Goal: Task Accomplishment & Management: Use online tool/utility

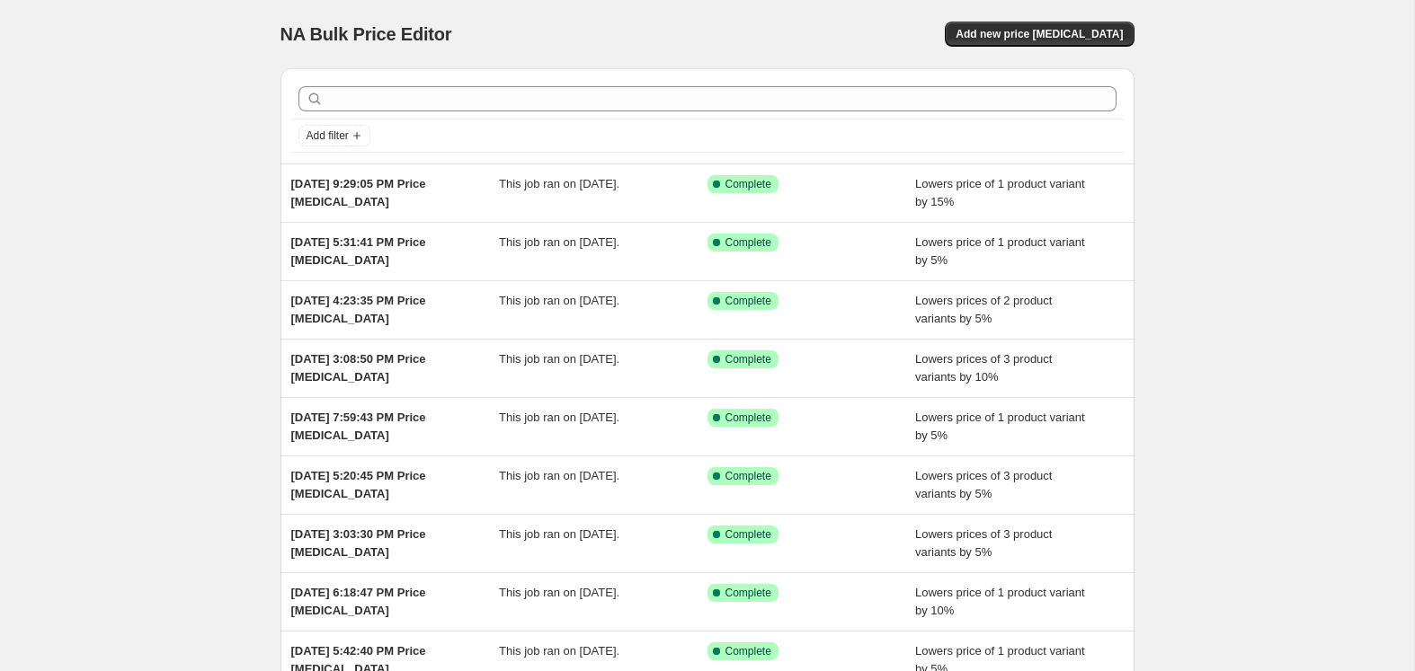
click at [1029, 50] on div "NA Bulk Price Editor. This page is ready NA Bulk Price Editor Add new price [ME…" at bounding box center [707, 34] width 854 height 68
click at [1019, 35] on span "Add new price [MEDICAL_DATA]" at bounding box center [1038, 34] width 167 height 14
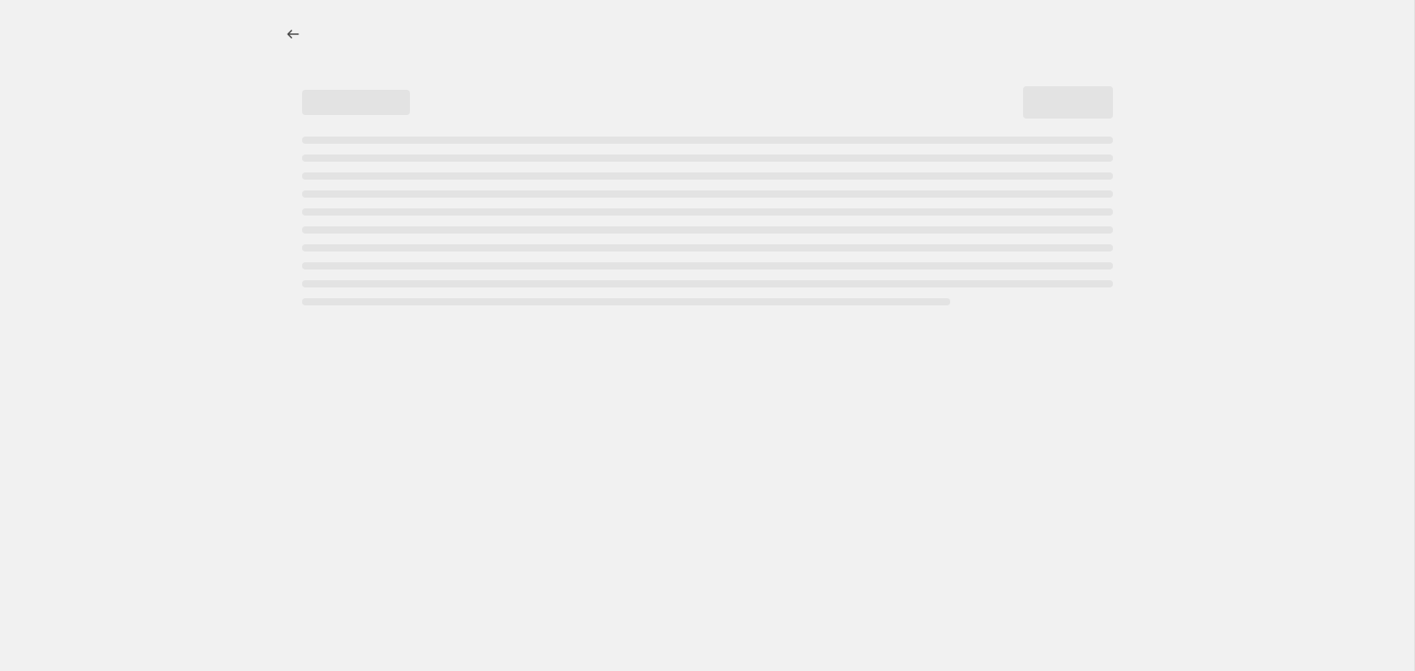
select select "percentage"
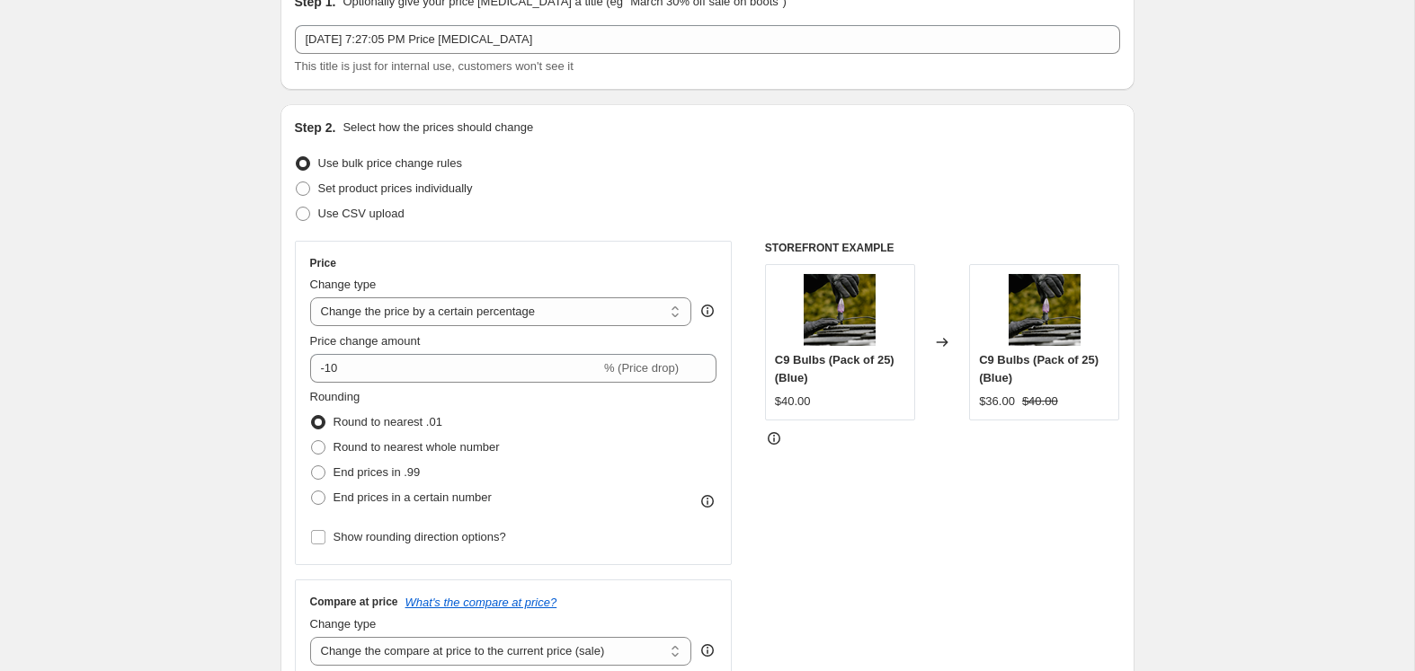
scroll to position [91, 0]
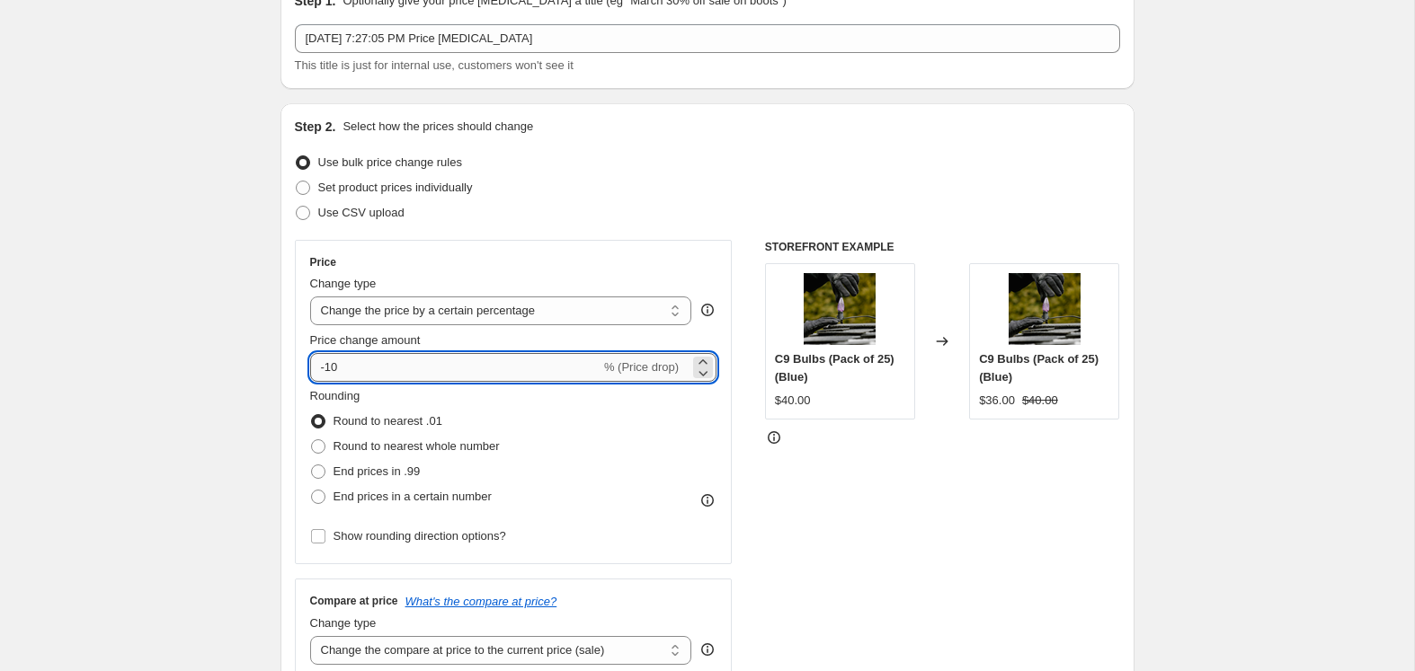
click at [325, 368] on input "-10" at bounding box center [455, 367] width 290 height 29
type input "10"
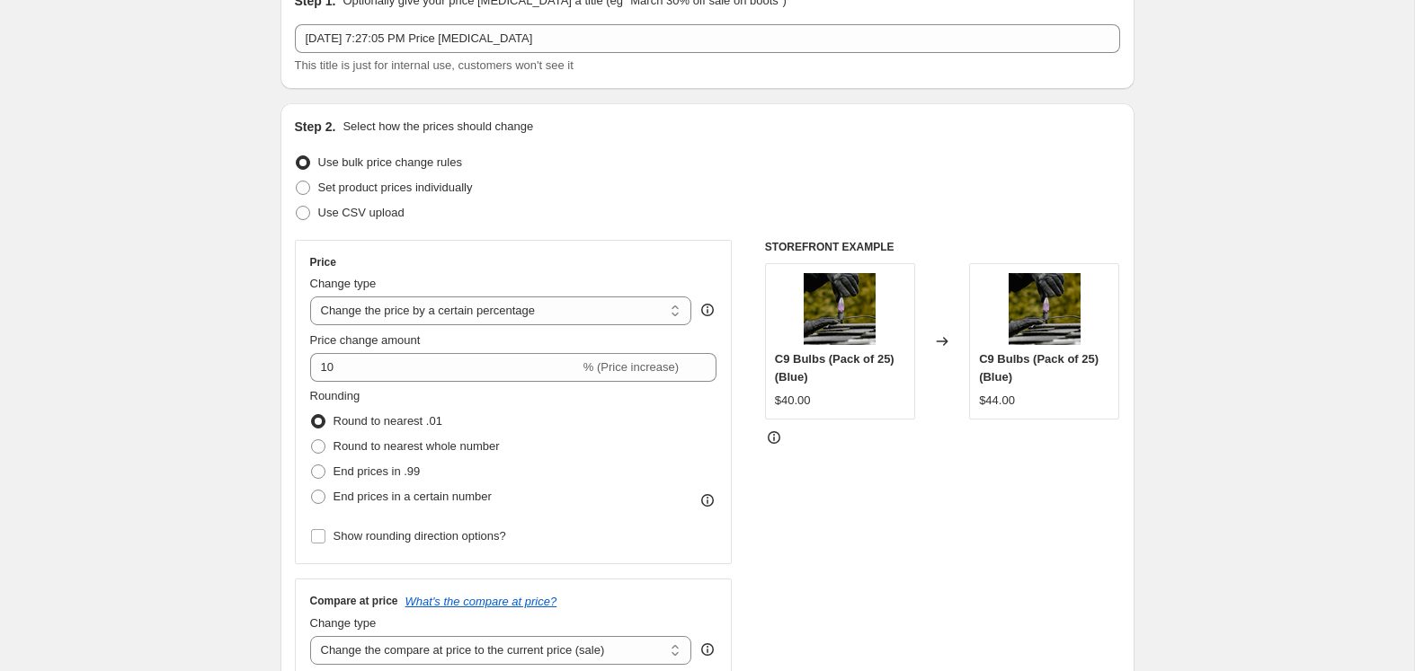
click at [629, 252] on div "Price Change type Change the price to a certain amount Change the price by a ce…" at bounding box center [514, 402] width 438 height 324
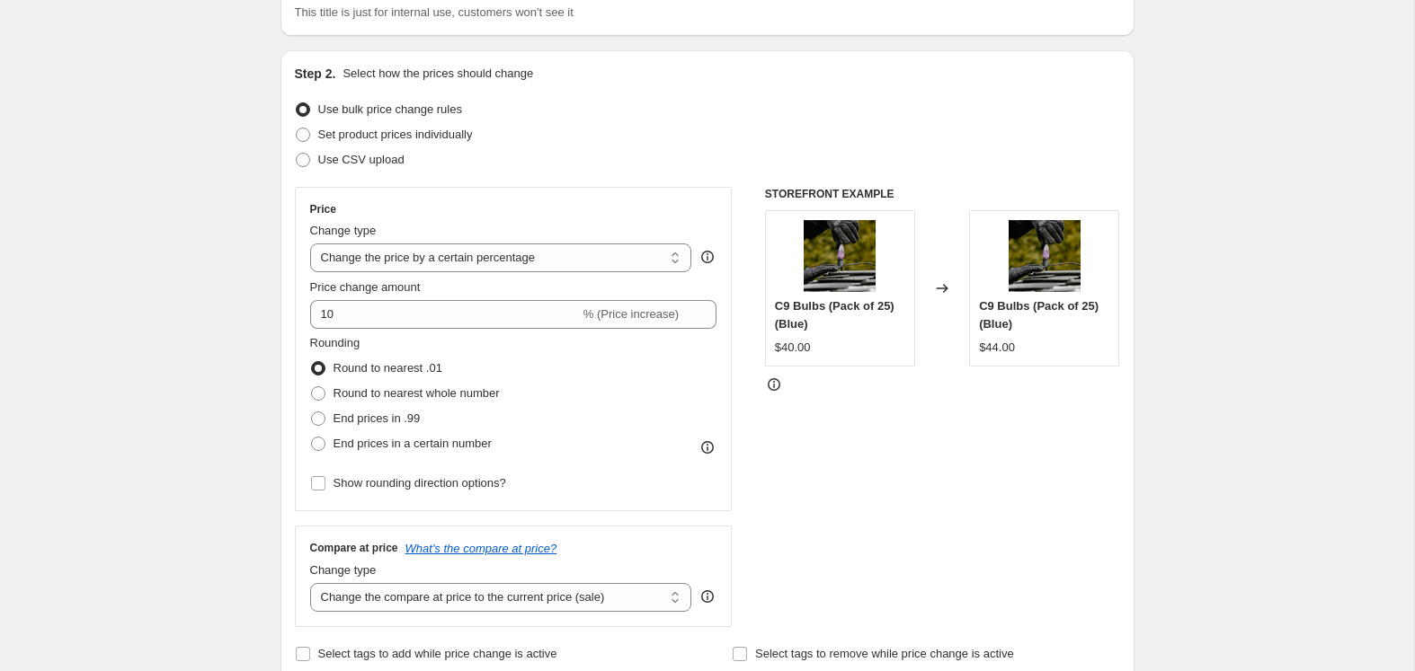
scroll to position [171, 0]
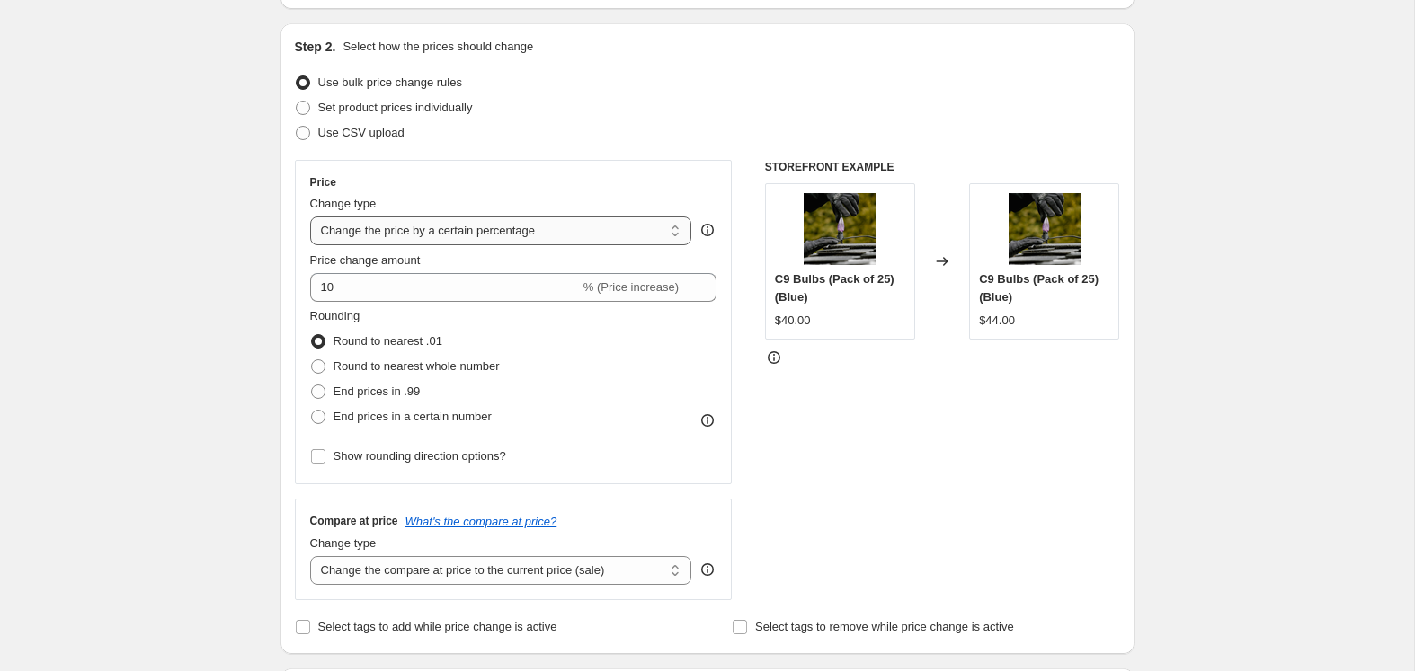
click at [598, 225] on select "Change the price to a certain amount Change the price by a certain amount Chang…" at bounding box center [501, 231] width 382 height 29
click at [310, 217] on select "Change the price to a certain amount Change the price by a certain amount Chang…" at bounding box center [501, 231] width 382 height 29
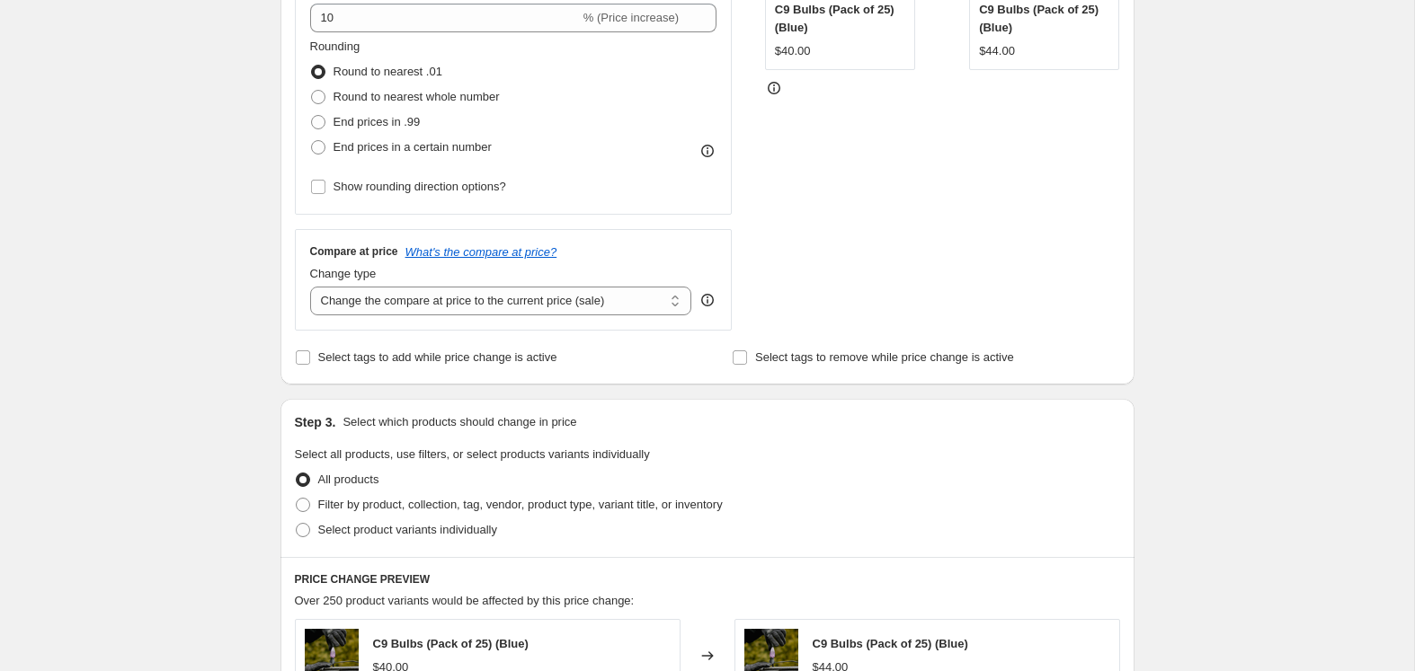
scroll to position [442, 0]
click at [558, 297] on select "Change the compare at price to the current price (sale) Change the compare at p…" at bounding box center [501, 299] width 382 height 29
select select "no_change"
click at [310, 285] on select "Change the compare at price to the current price (sale) Change the compare at p…" at bounding box center [501, 299] width 382 height 29
click at [600, 303] on select "Change the compare at price to the current price (sale) Change the compare at p…" at bounding box center [501, 299] width 382 height 29
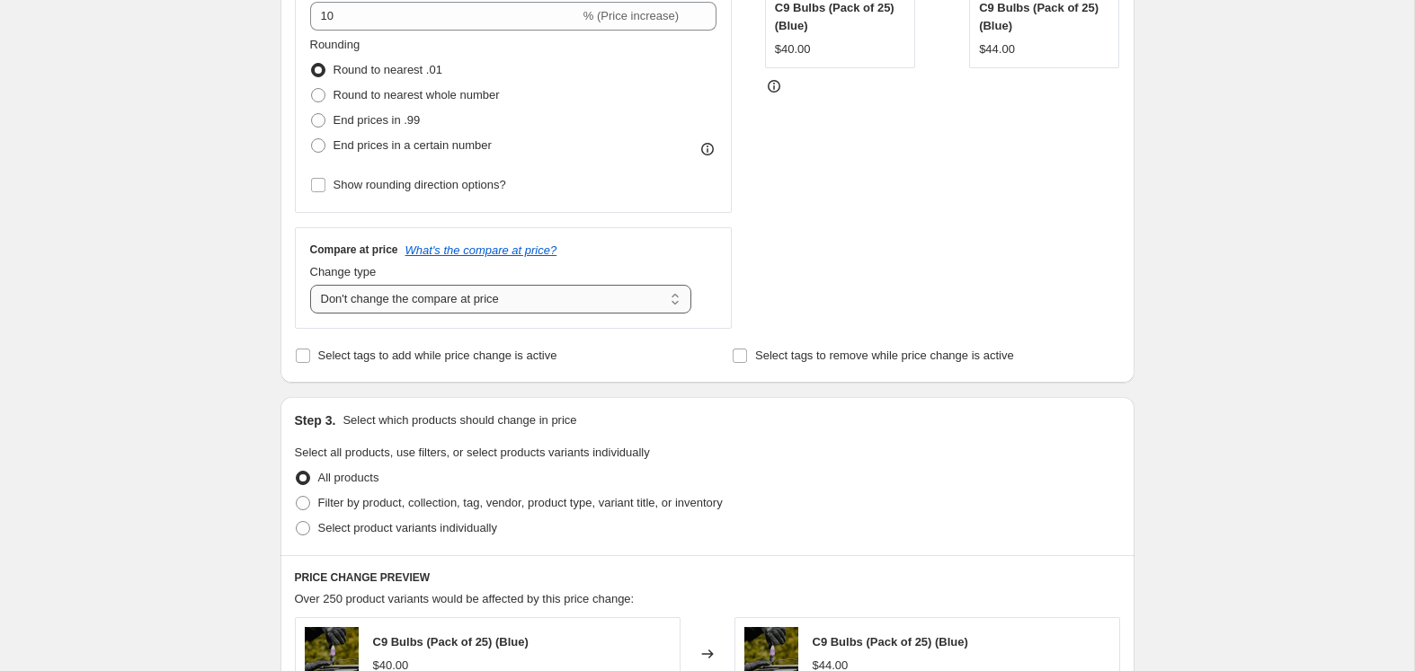
click at [310, 285] on select "Change the compare at price to the current price (sale) Change the compare at p…" at bounding box center [501, 299] width 382 height 29
click at [804, 299] on div "STOREFRONT EXAMPLE C9 Bulbs (Pack of 25) (Blue) $40.00 Changed to C9 Bulbs (Pac…" at bounding box center [942, 109] width 355 height 440
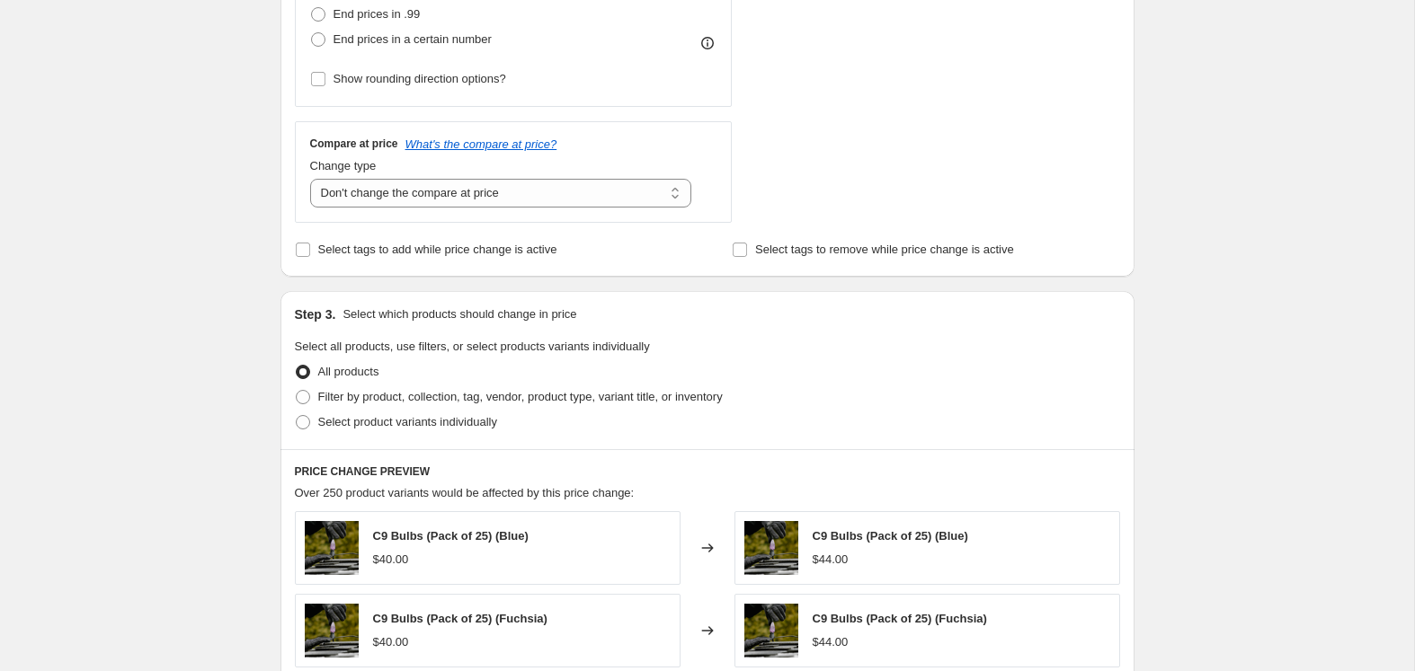
scroll to position [551, 0]
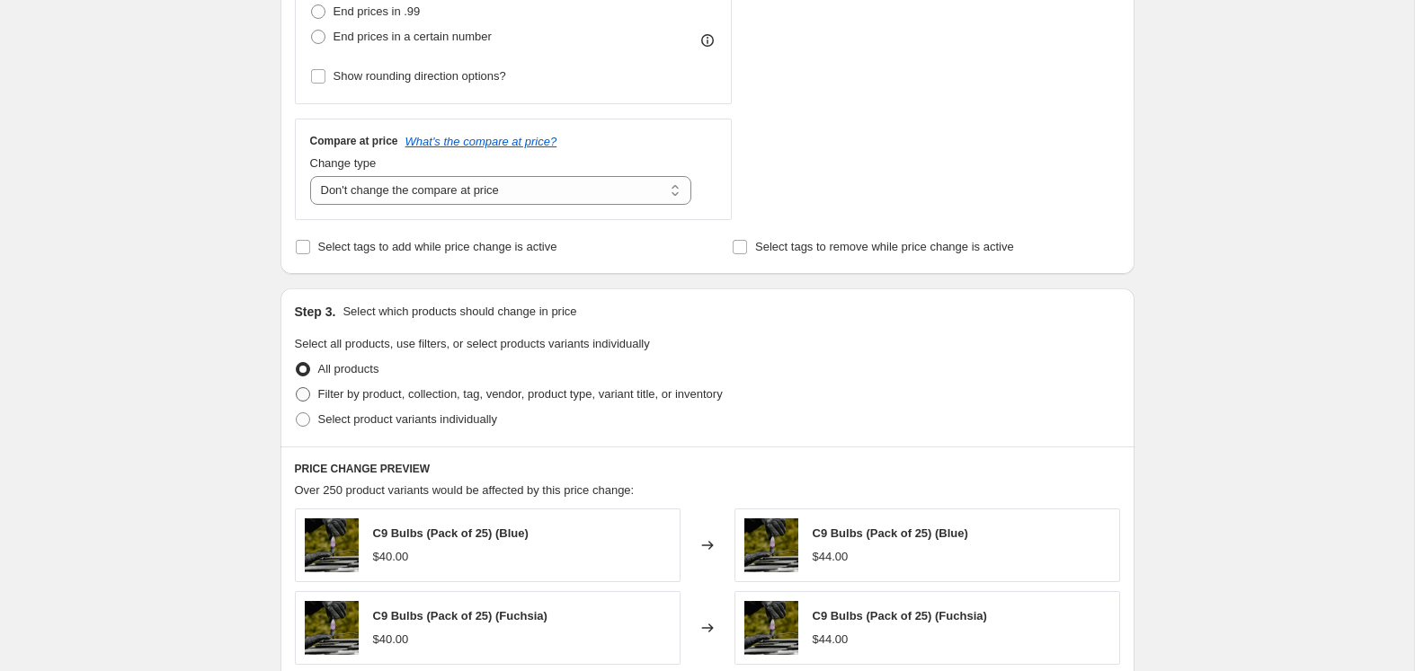
click at [454, 393] on span "Filter by product, collection, tag, vendor, product type, variant title, or inv…" at bounding box center [520, 393] width 404 height 13
click at [297, 388] on input "Filter by product, collection, tag, vendor, product type, variant title, or inv…" at bounding box center [296, 387] width 1 height 1
radio input "true"
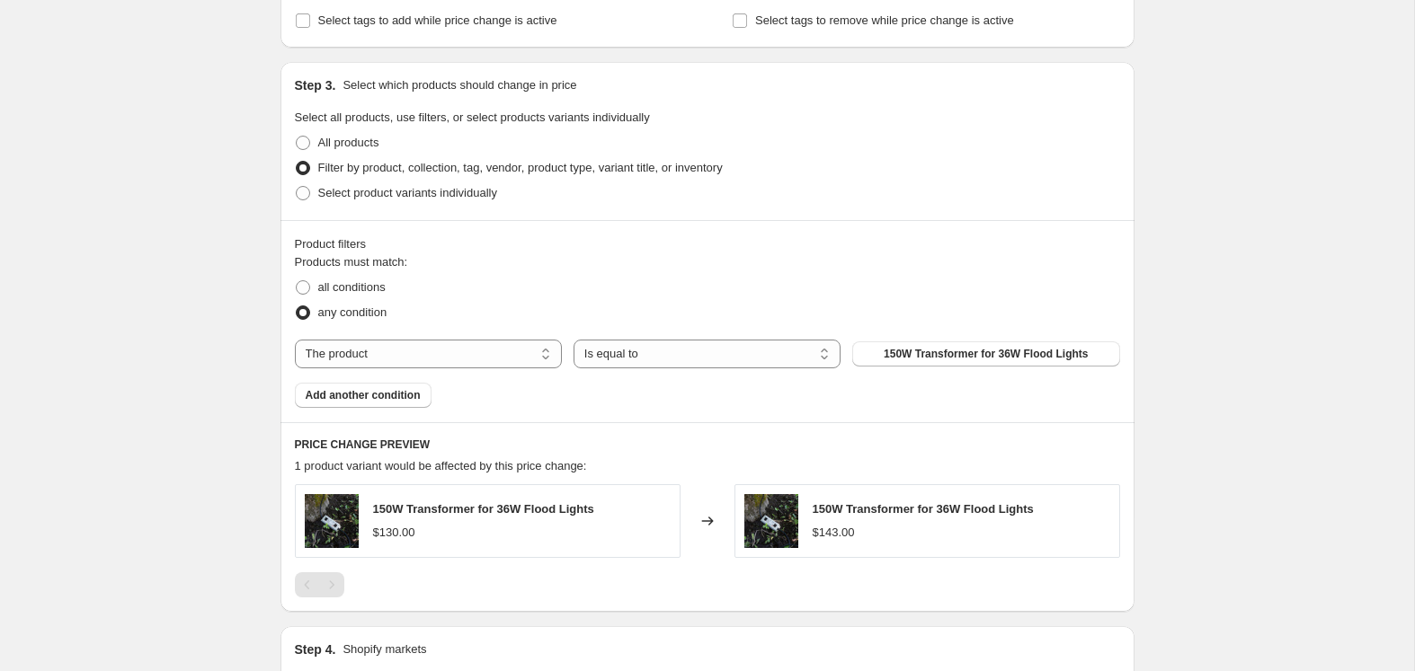
scroll to position [859, 0]
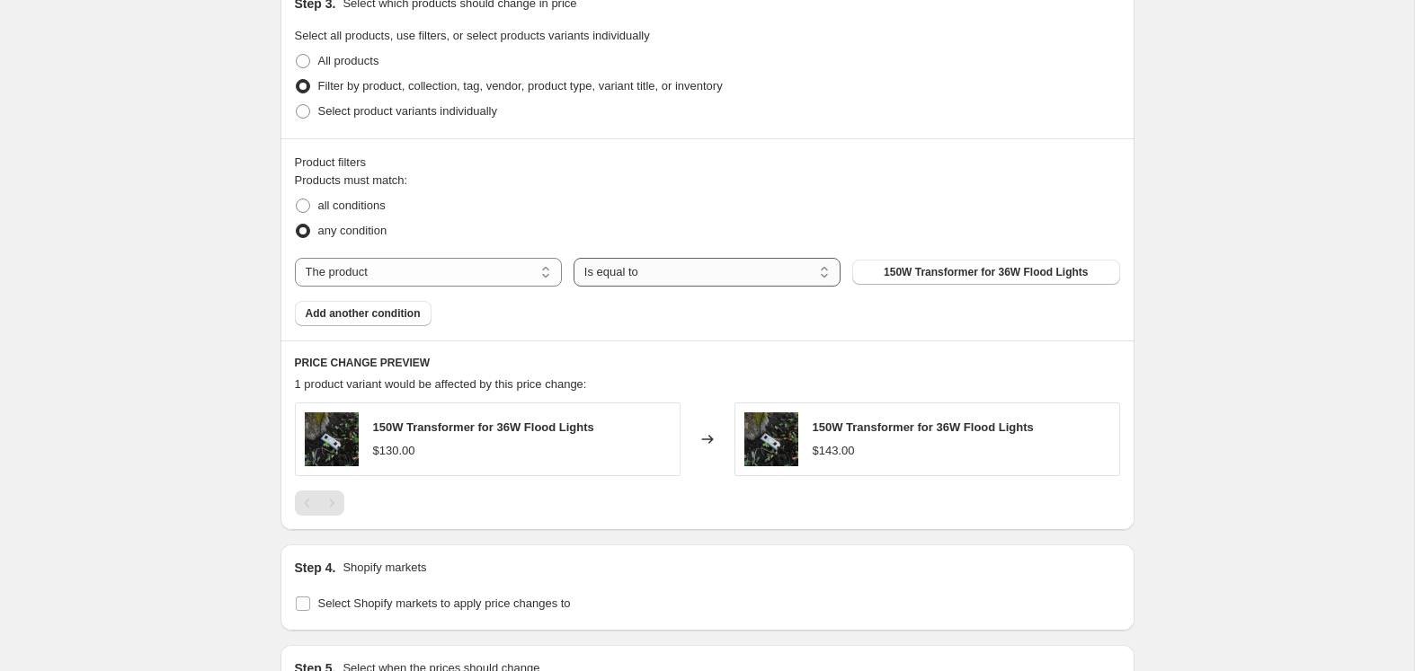
click at [654, 278] on select "Is equal to Is not equal to" at bounding box center [706, 272] width 267 height 29
click at [483, 270] on select "The product The product's collection The product's tag The product's vendor The…" at bounding box center [428, 272] width 267 height 29
select select "tag"
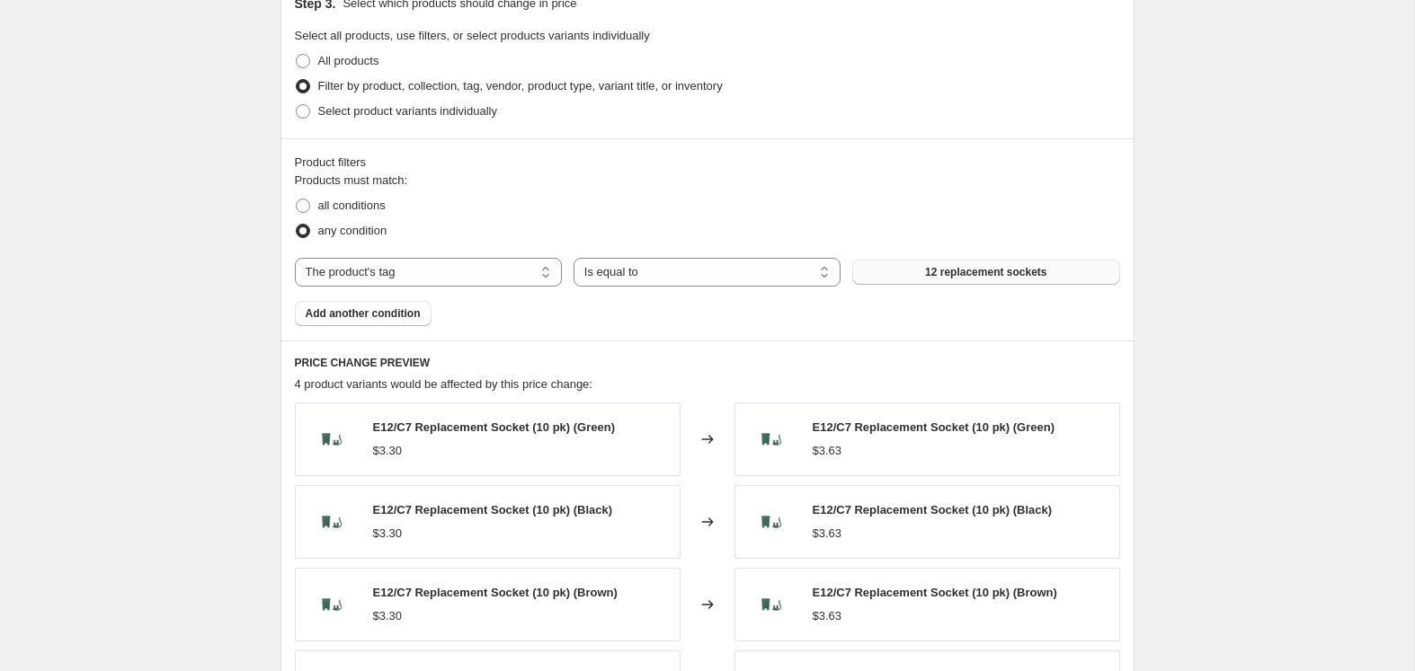
click at [980, 280] on button "12 replacement sockets" at bounding box center [985, 272] width 267 height 25
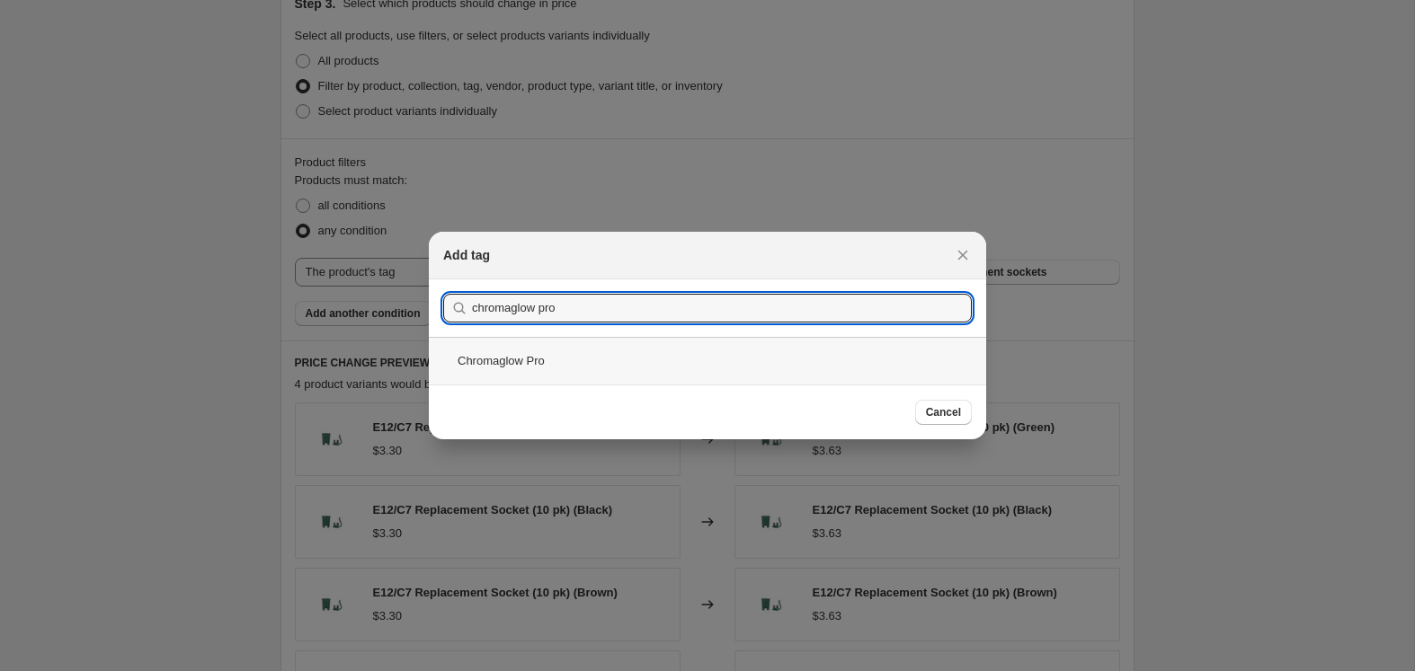
type input "chromaglow pro"
click at [849, 362] on div "Chromaglow Pro" at bounding box center [707, 361] width 557 height 48
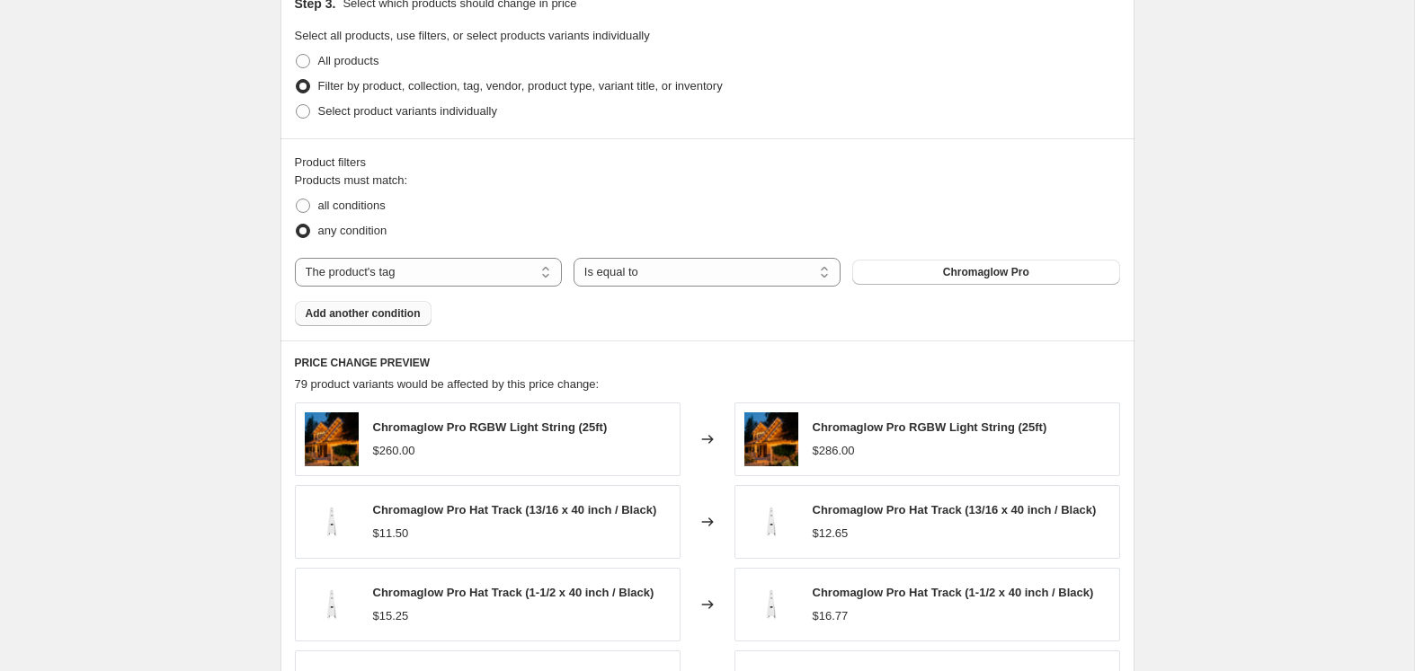
click at [409, 315] on span "Add another condition" at bounding box center [363, 313] width 115 height 14
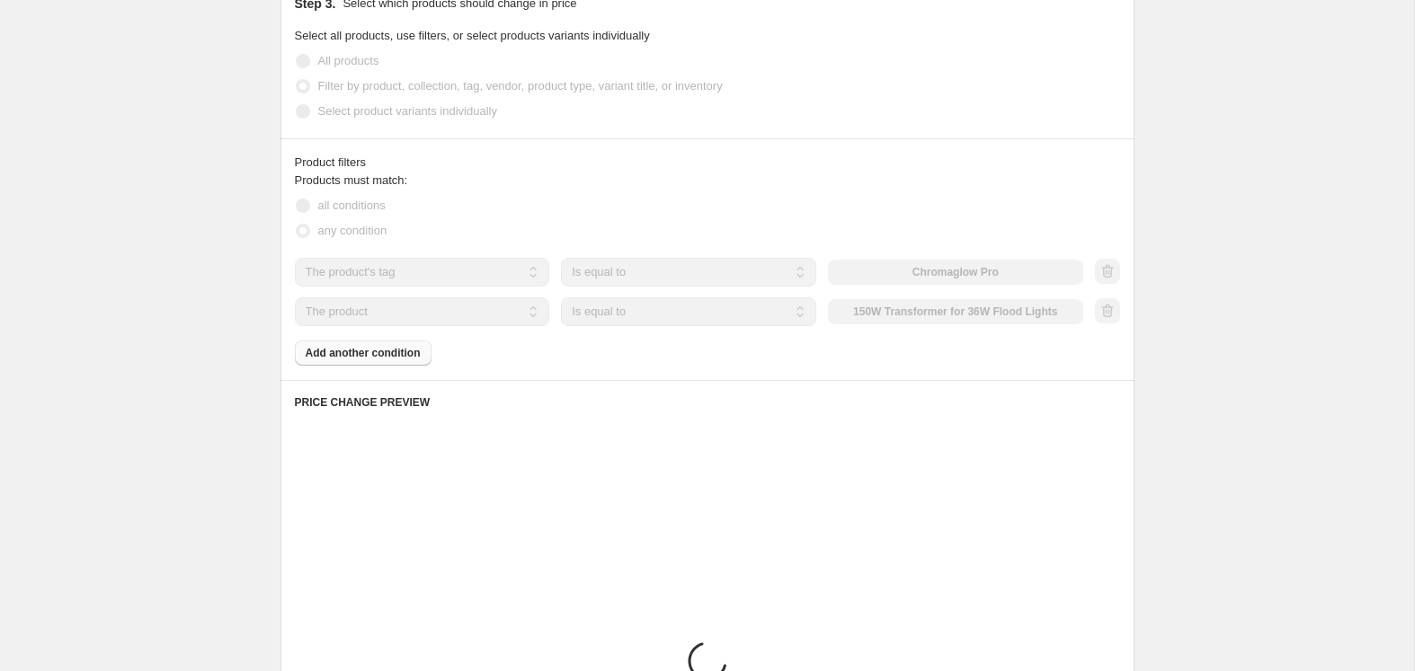
click at [401, 314] on select "The product The product's collection The product's tag The product's vendor The…" at bounding box center [422, 311] width 255 height 29
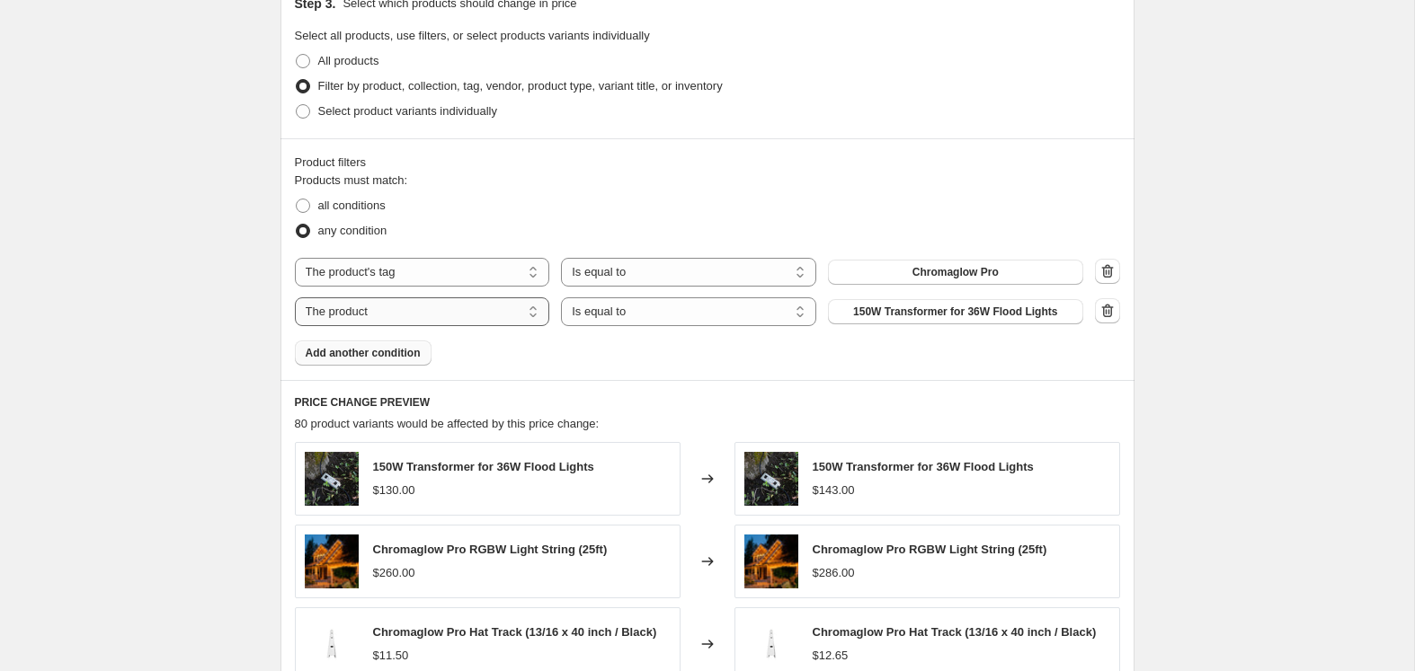
click at [401, 314] on select "The product The product's collection The product's tag The product's vendor The…" at bounding box center [422, 311] width 255 height 29
select select "title"
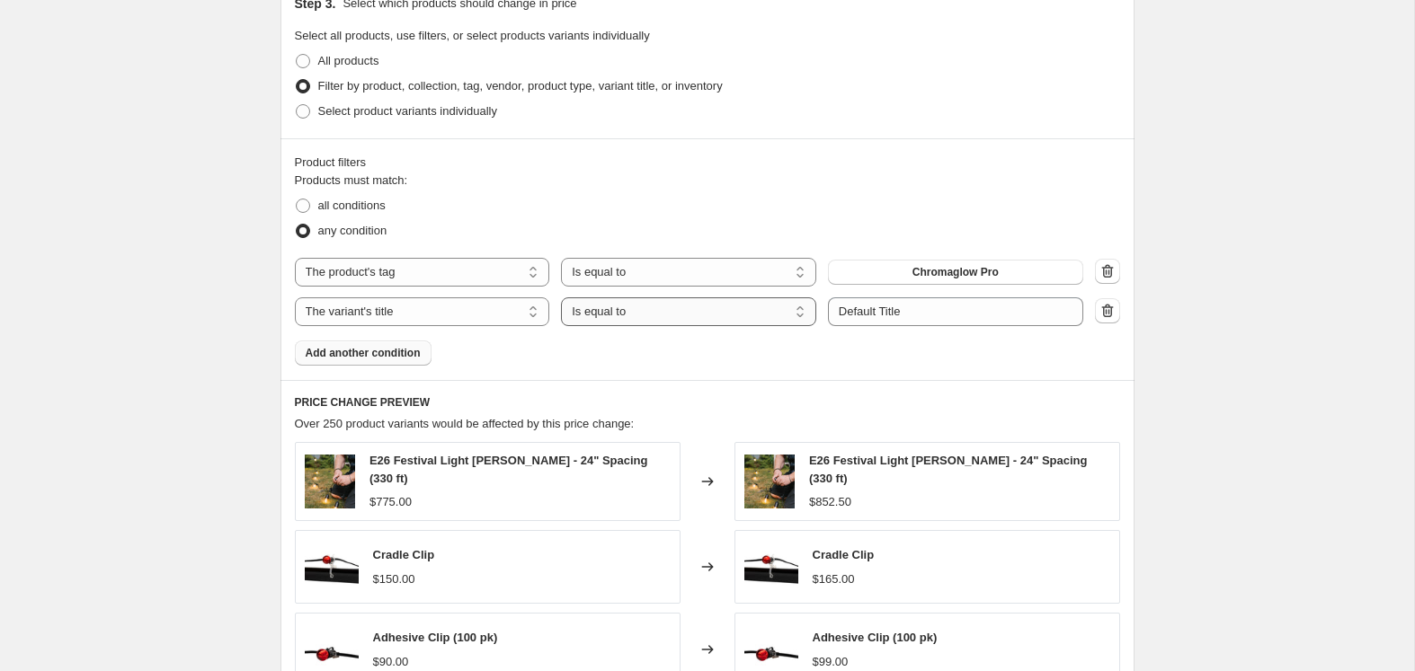
click at [669, 305] on select "Is equal to Is not equal to Contains" at bounding box center [688, 311] width 255 height 29
select select "contains"
click at [911, 313] on input "Default Title" at bounding box center [955, 311] width 255 height 29
type input "Custom Color"
click at [1037, 357] on div "Products must match: all conditions any condition The product The product's col…" at bounding box center [707, 269] width 825 height 194
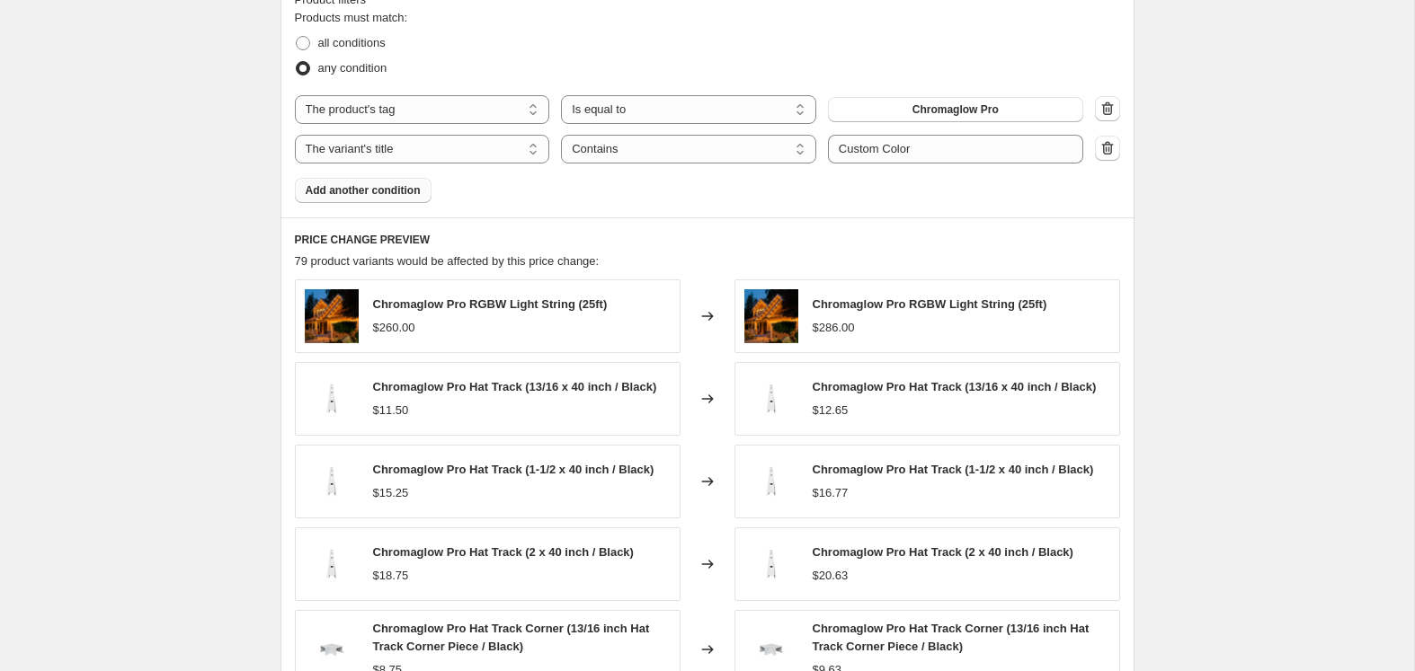
scroll to position [1018, 0]
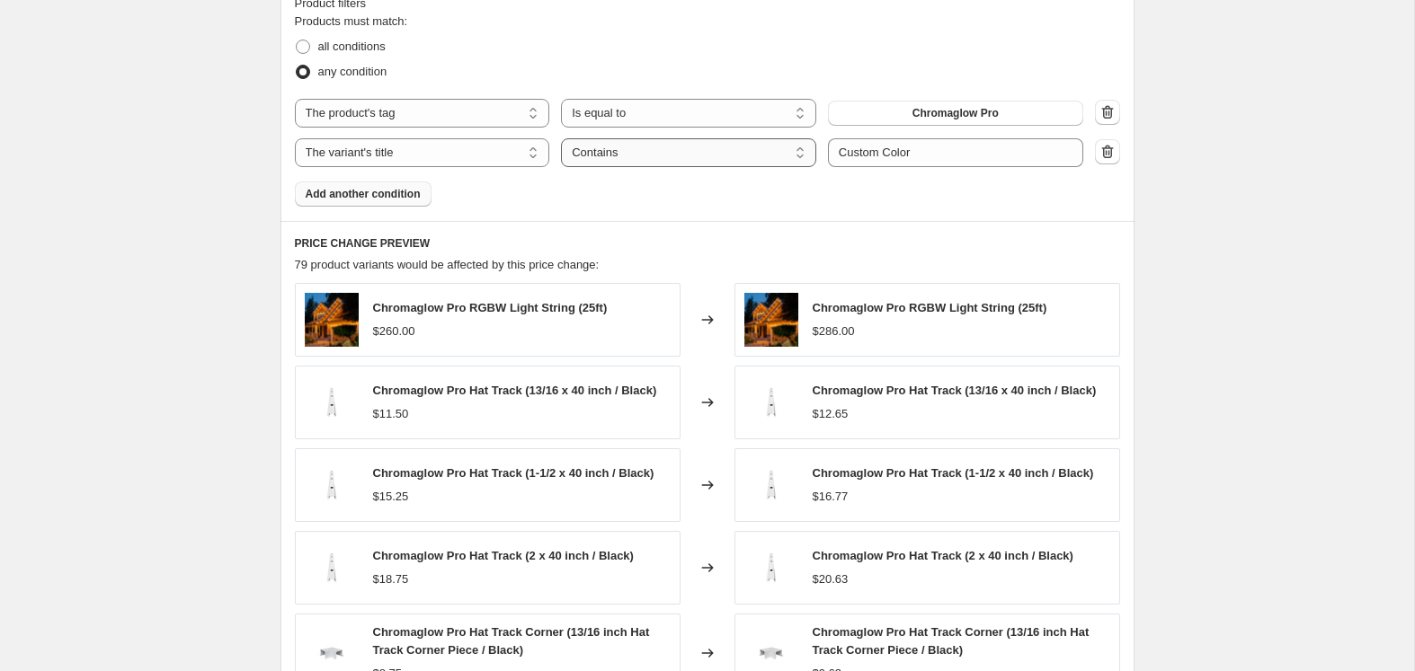
click at [616, 149] on select "Is equal to Is not equal to Contains" at bounding box center [688, 152] width 255 height 29
click at [465, 145] on select "The product The product's collection The product's tag The product's vendor The…" at bounding box center [422, 152] width 255 height 29
click at [623, 160] on select "Is equal to Is not equal to Contains" at bounding box center [688, 152] width 255 height 29
select select "contains"
click at [1107, 108] on icon "button" at bounding box center [1107, 112] width 18 height 18
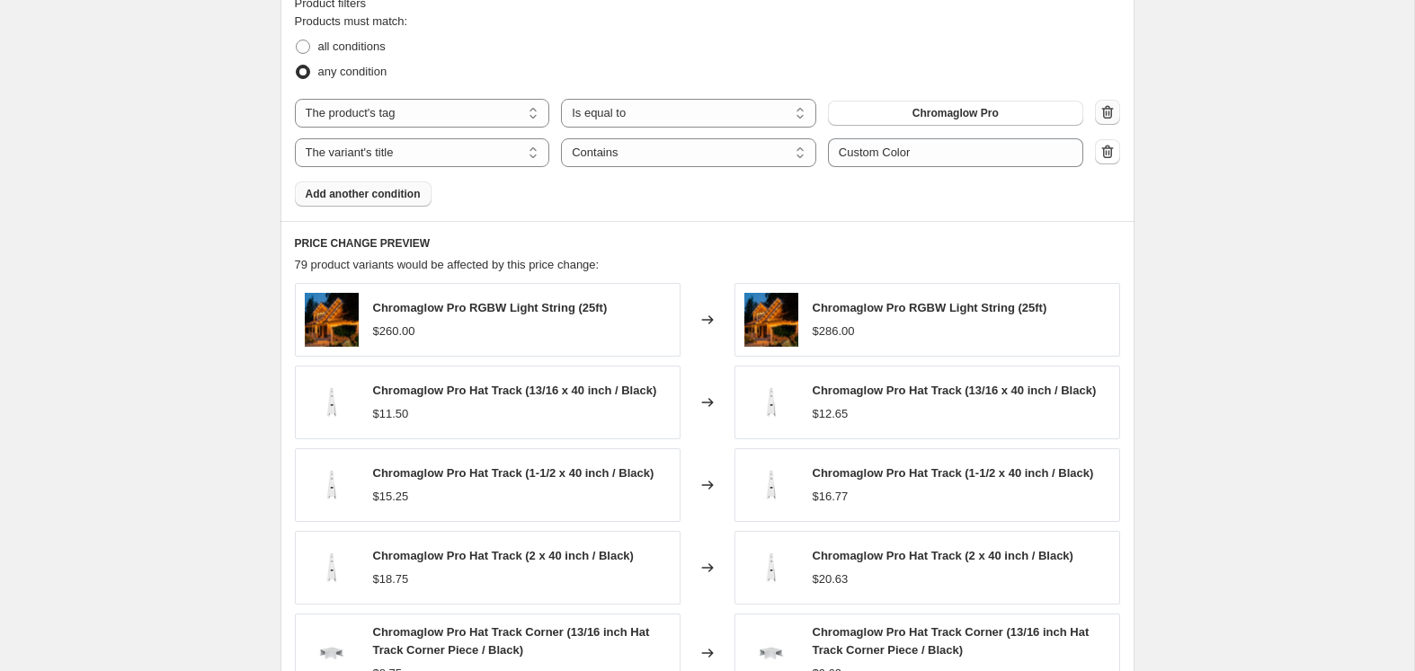
select select "title"
select select "contains"
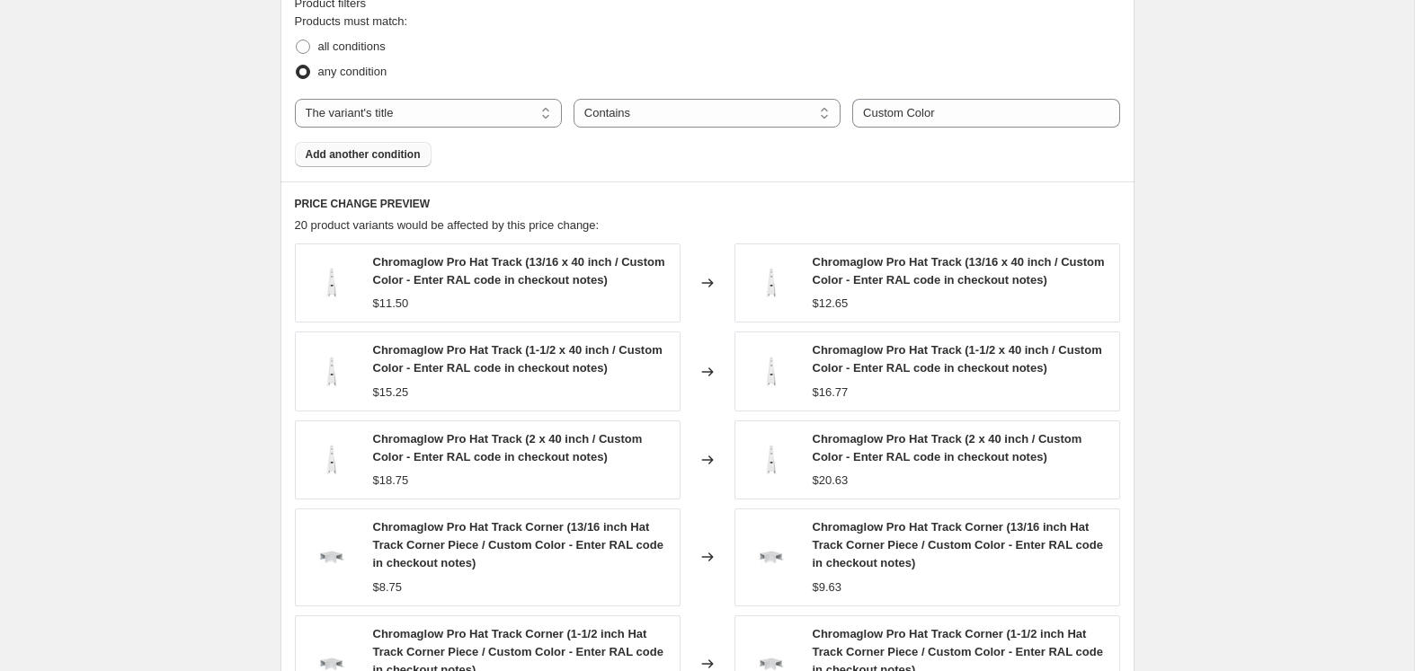
click at [1000, 28] on fieldset "Products must match: all conditions any condition" at bounding box center [707, 49] width 825 height 72
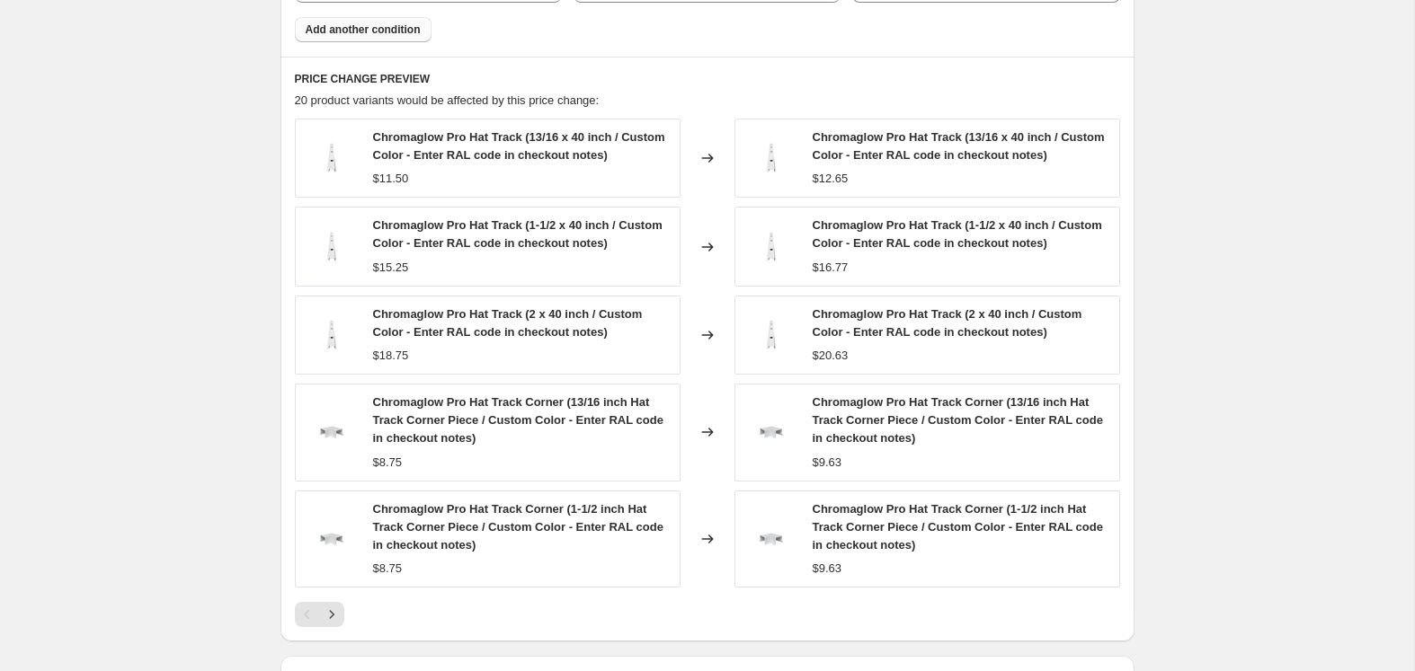
scroll to position [1255, 0]
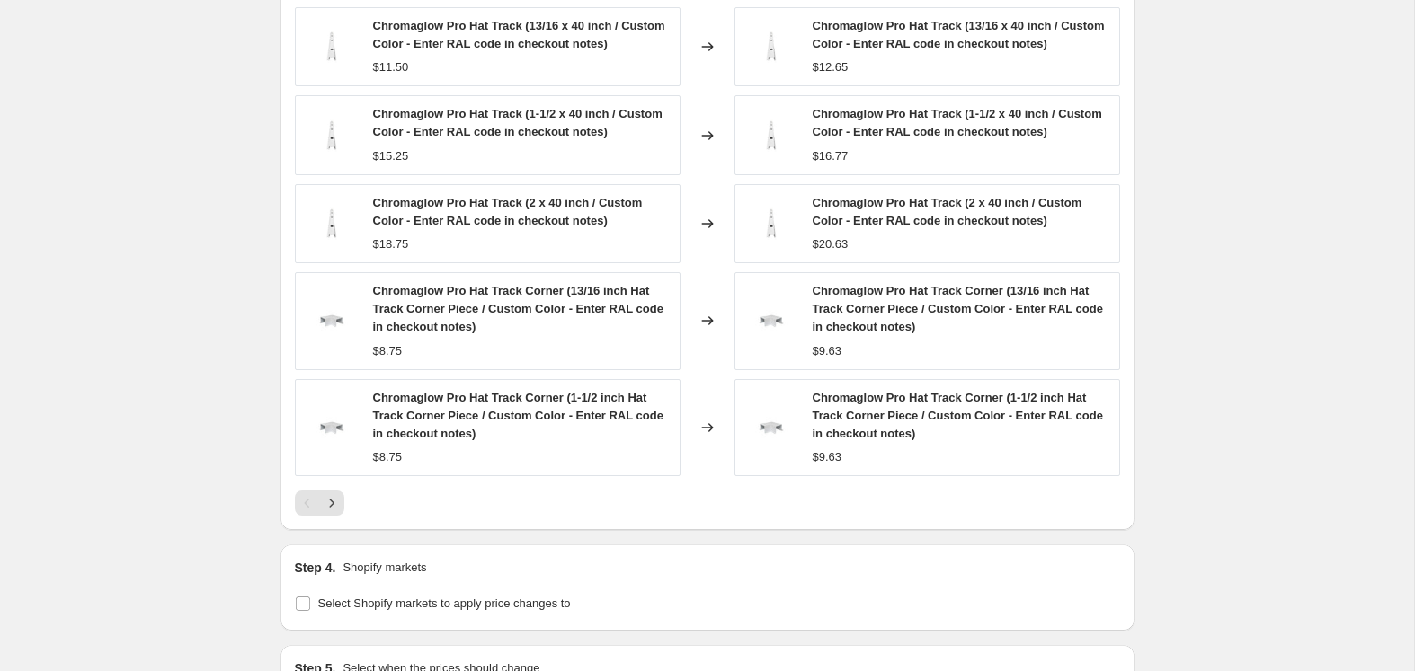
click at [351, 491] on div at bounding box center [707, 503] width 825 height 25
click at [335, 497] on icon "Next" at bounding box center [332, 503] width 18 height 18
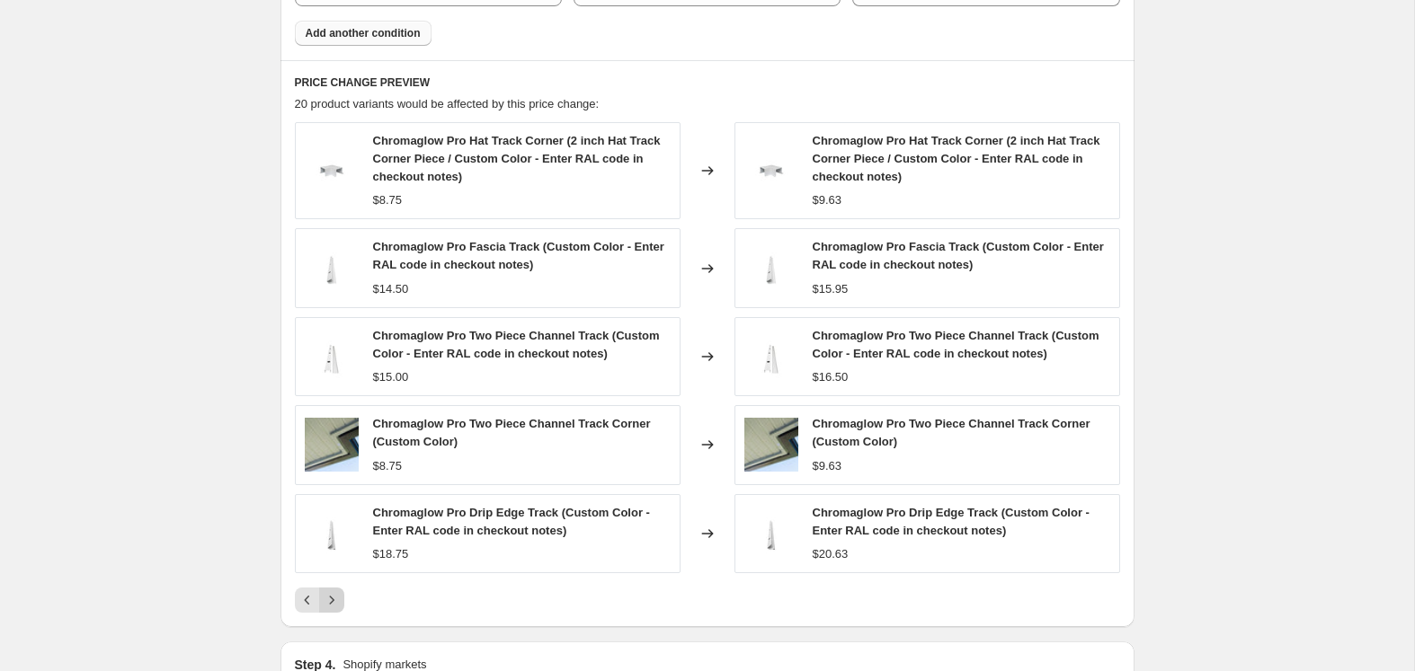
scroll to position [1134, 0]
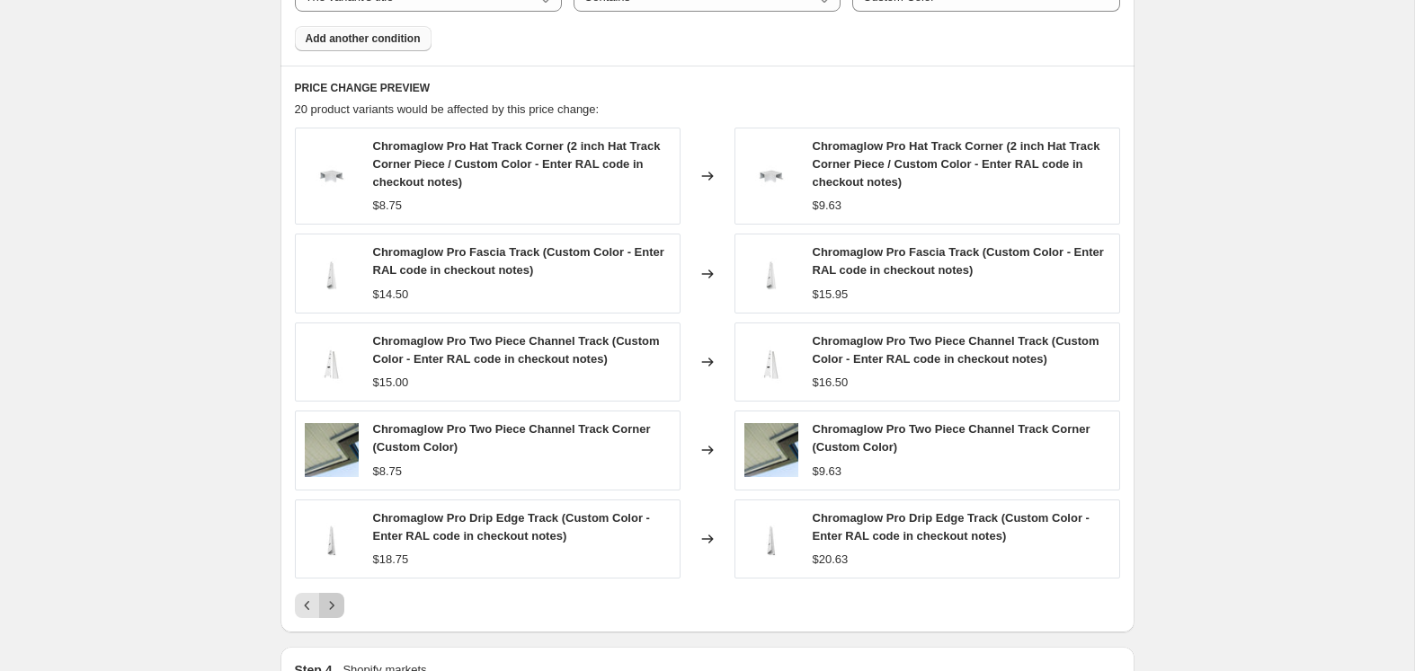
click at [337, 604] on icon "Next" at bounding box center [332, 606] width 18 height 18
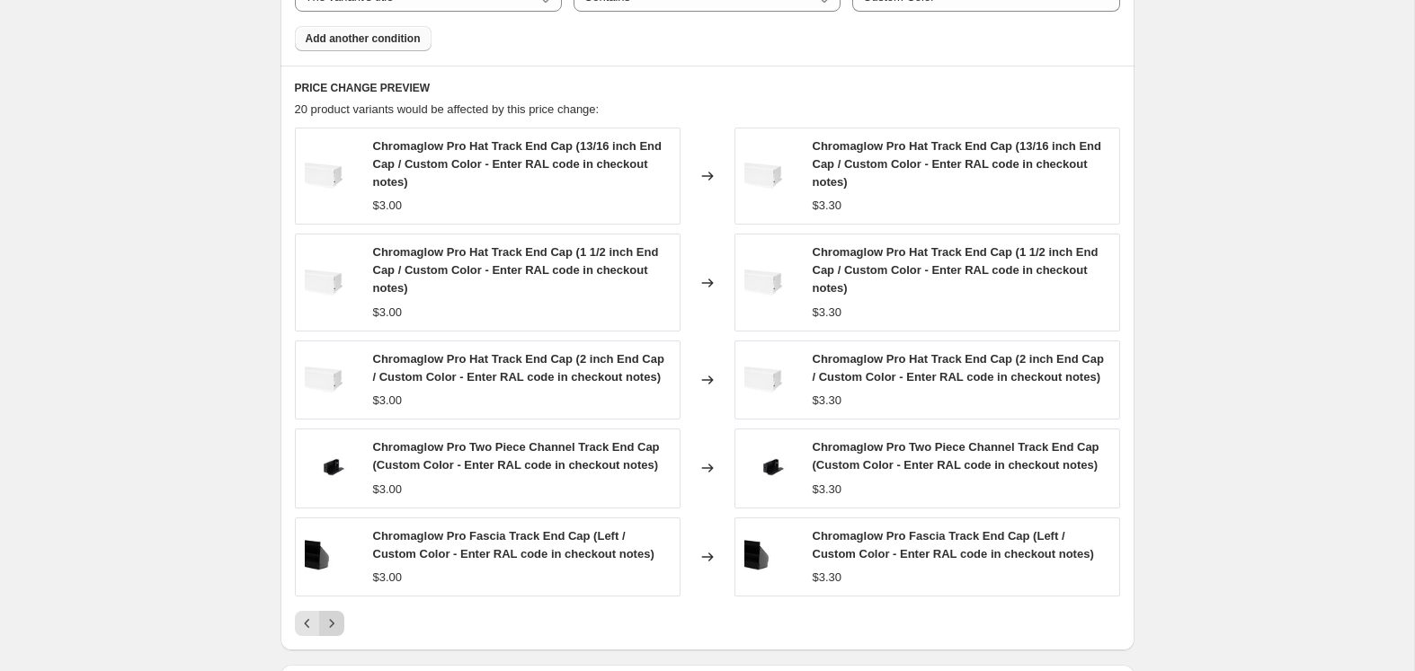
click at [332, 615] on icon "Next" at bounding box center [332, 624] width 18 height 18
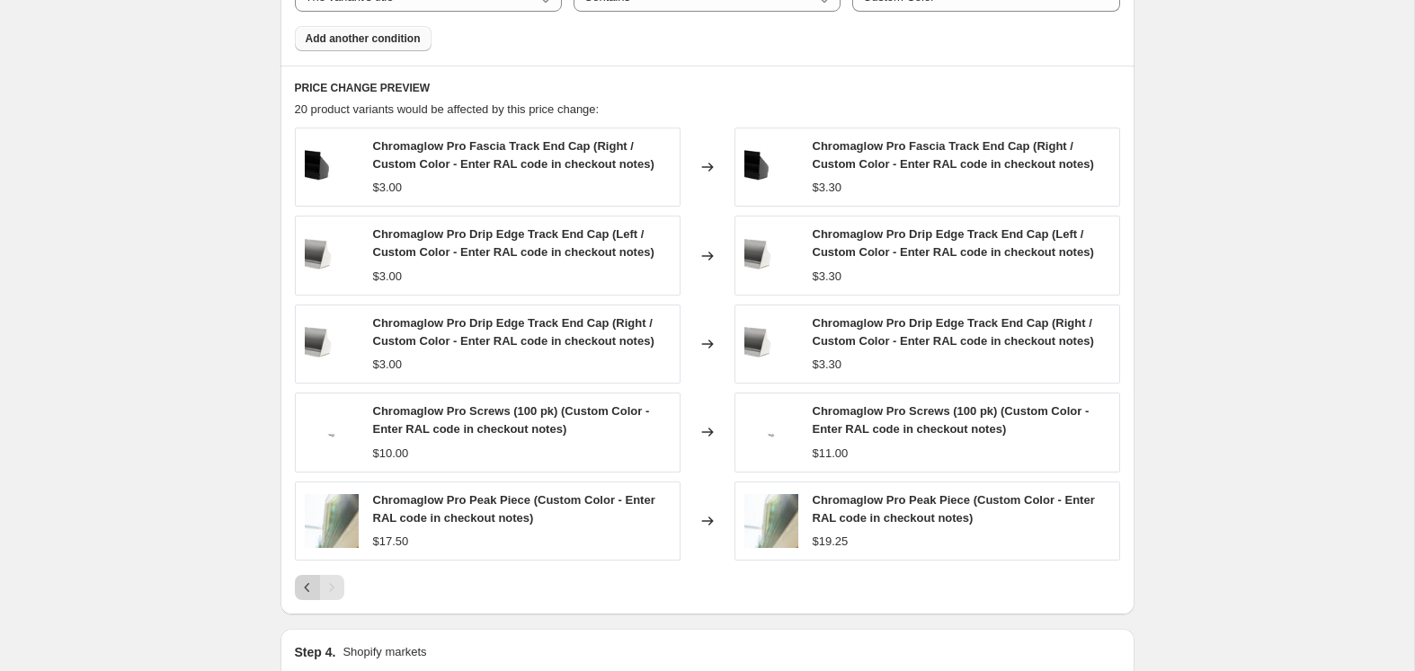
click at [295, 580] on button "Previous" at bounding box center [307, 587] width 25 height 25
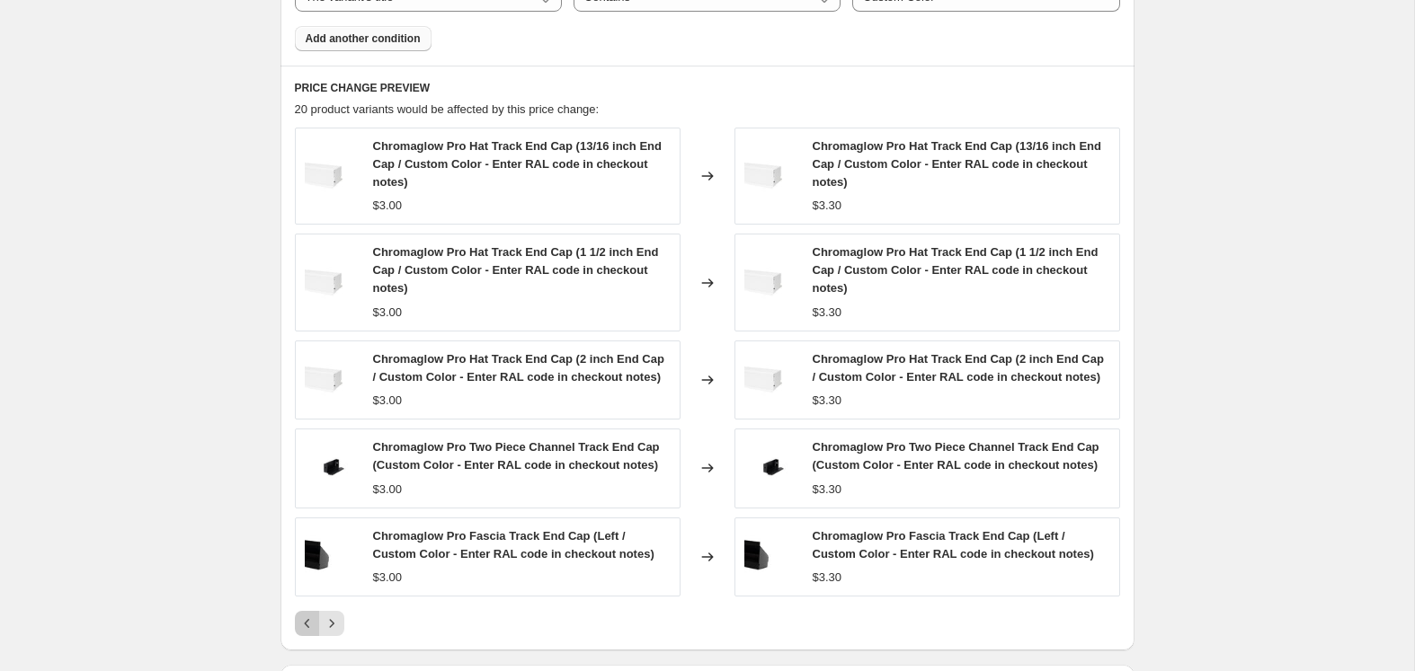
click at [304, 622] on icon "Previous" at bounding box center [307, 624] width 18 height 18
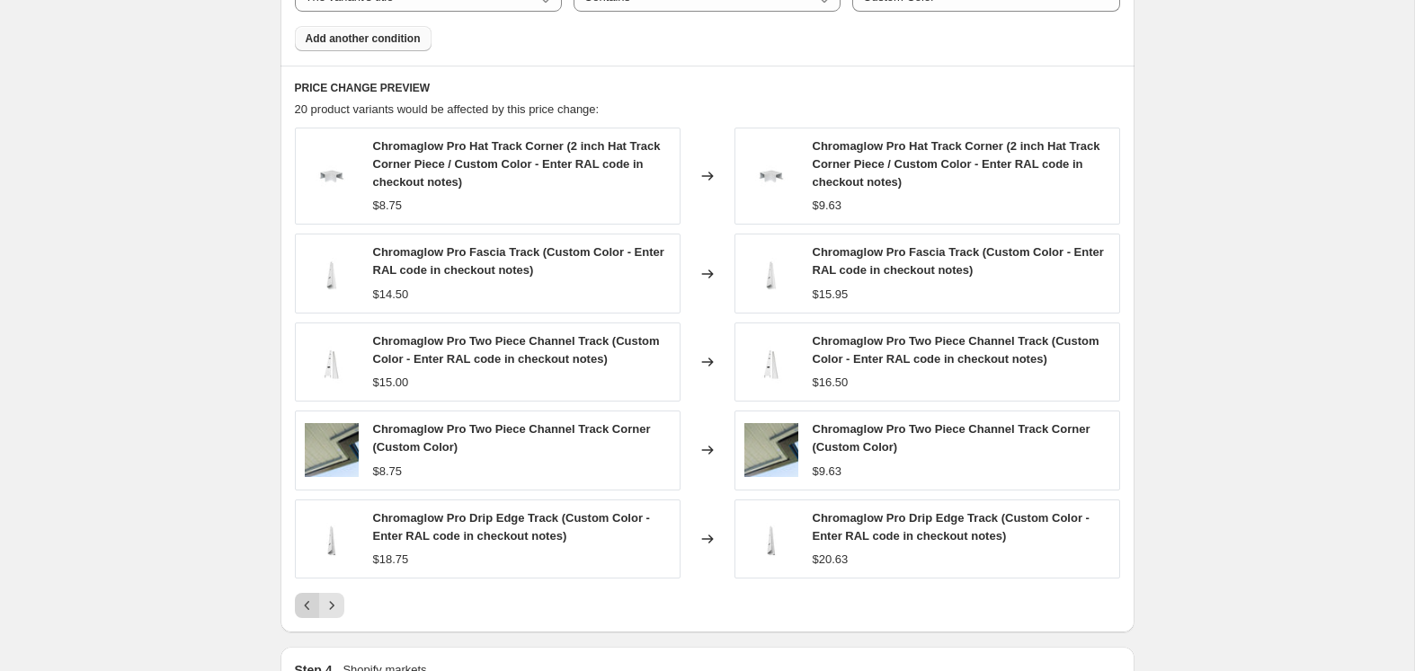
click at [301, 607] on icon "Previous" at bounding box center [307, 606] width 18 height 18
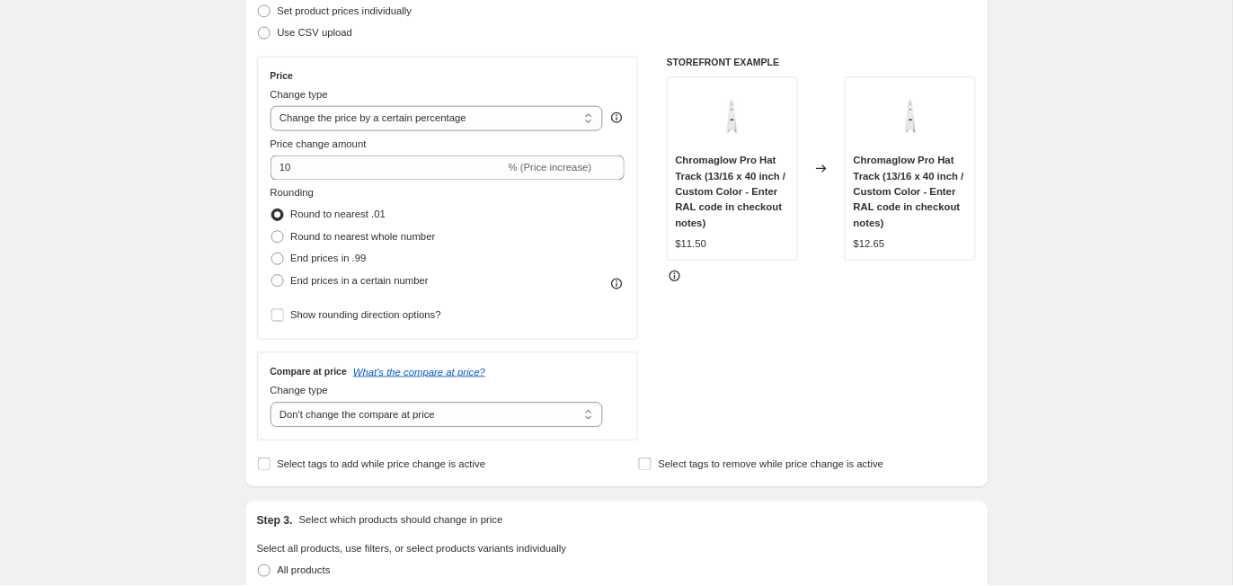
scroll to position [266, 0]
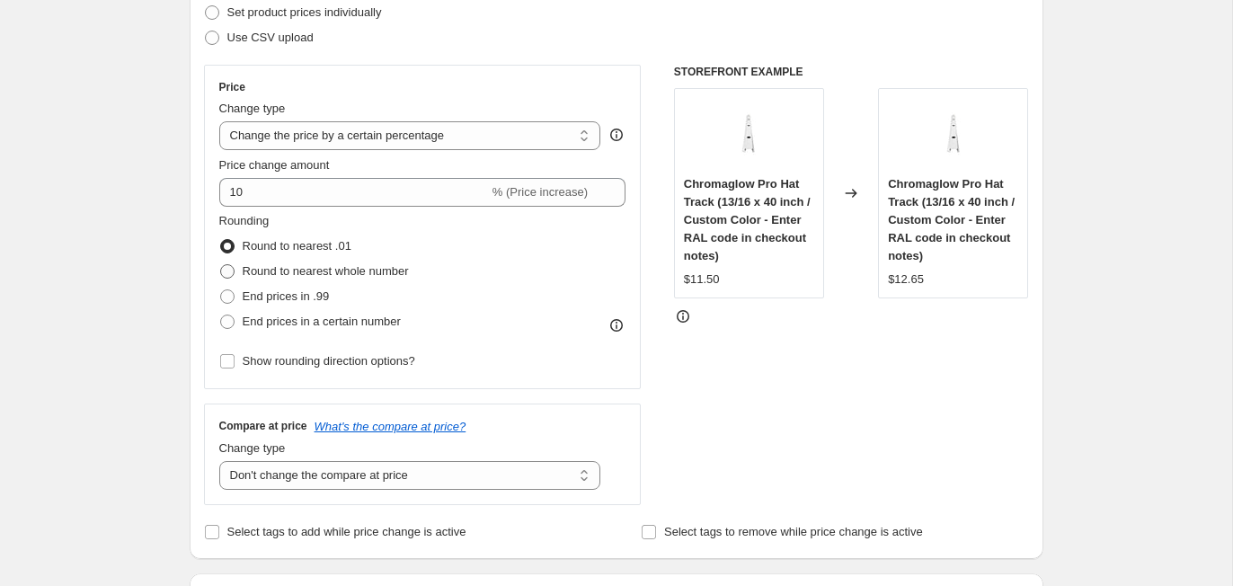
click at [228, 275] on span at bounding box center [227, 271] width 14 height 14
click at [221, 265] on input "Round to nearest whole number" at bounding box center [220, 264] width 1 height 1
radio input "true"
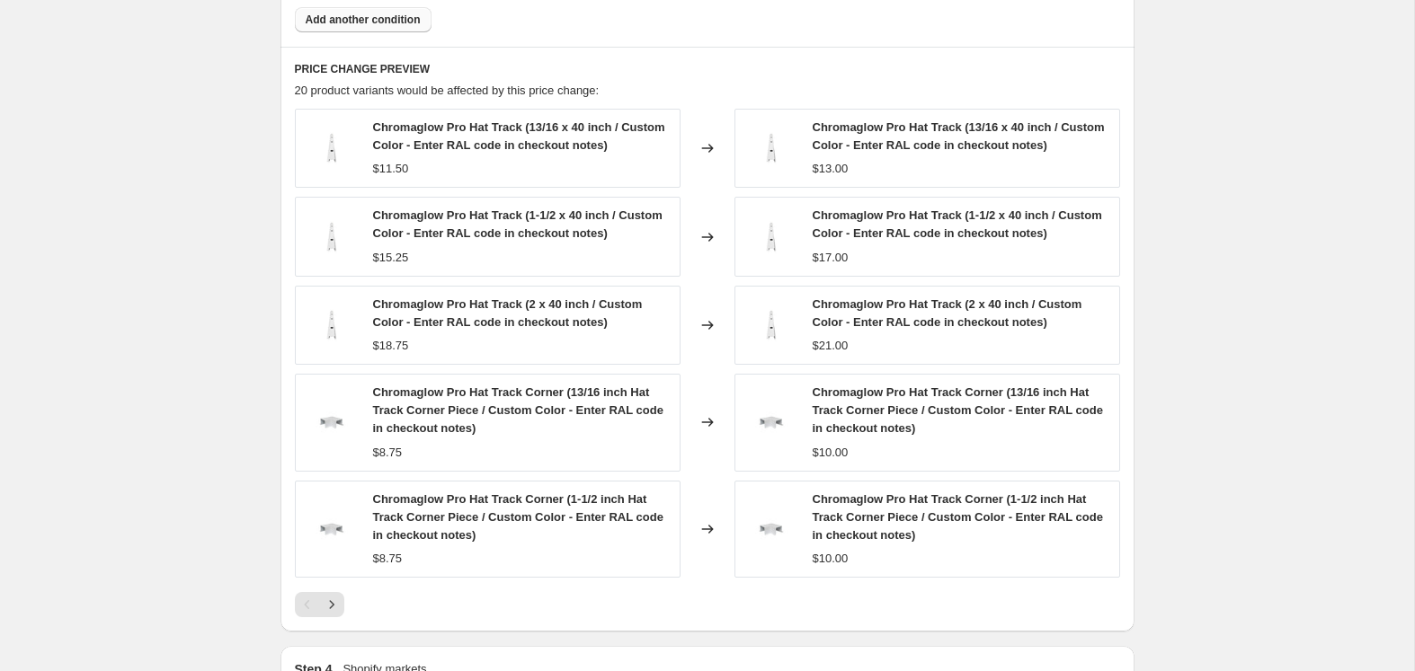
scroll to position [1151, 0]
click at [335, 606] on icon "Next" at bounding box center [332, 607] width 18 height 18
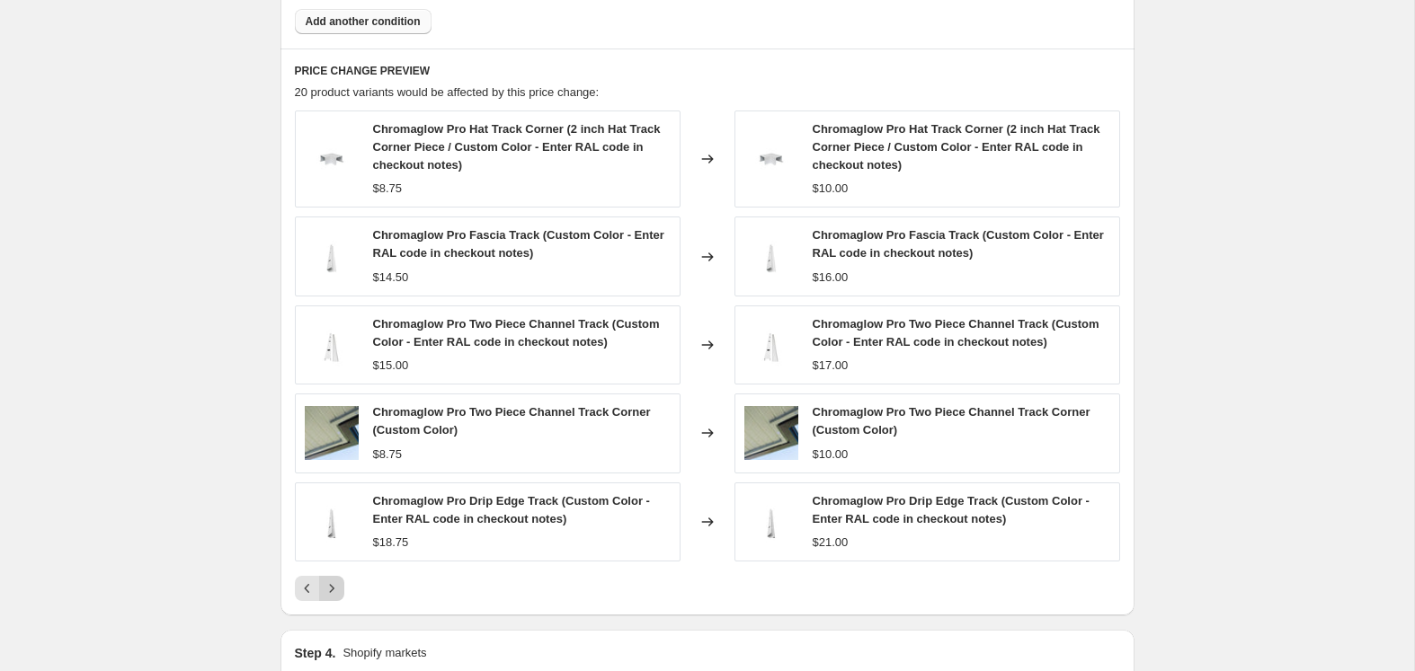
click at [334, 585] on icon "Next" at bounding box center [332, 589] width 18 height 18
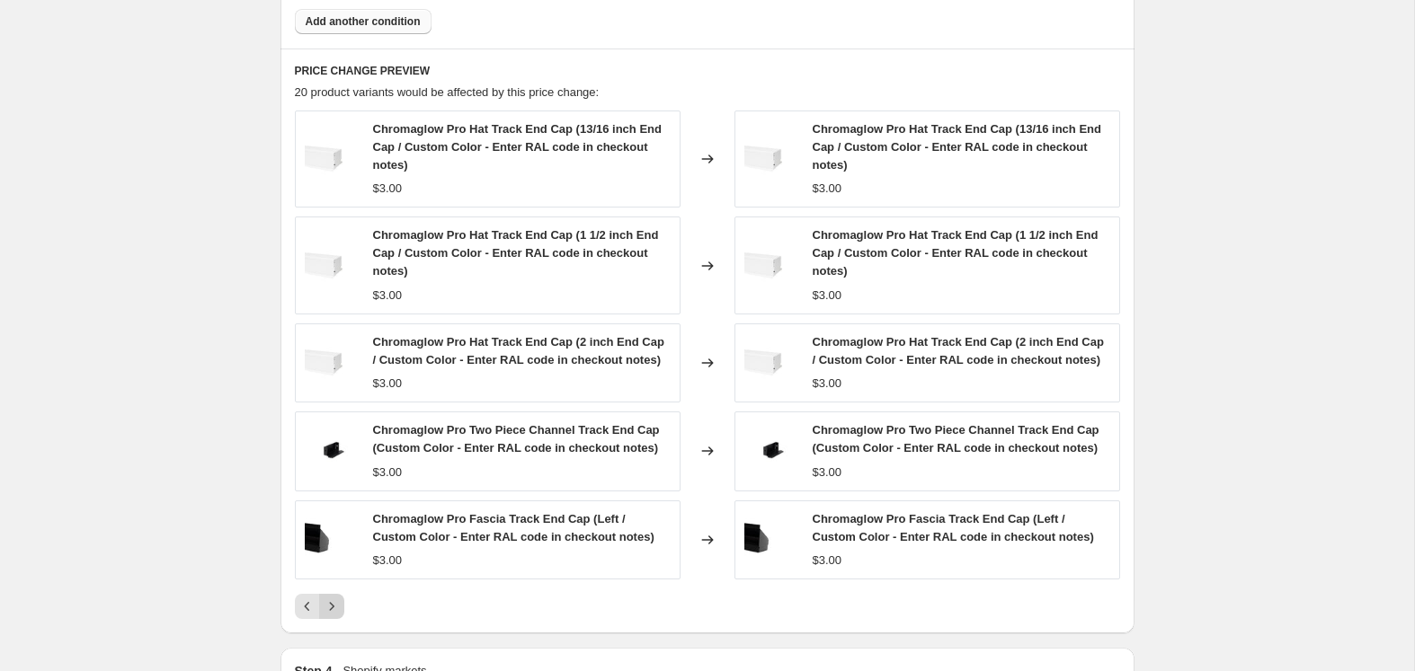
click at [337, 605] on icon "Next" at bounding box center [332, 607] width 18 height 18
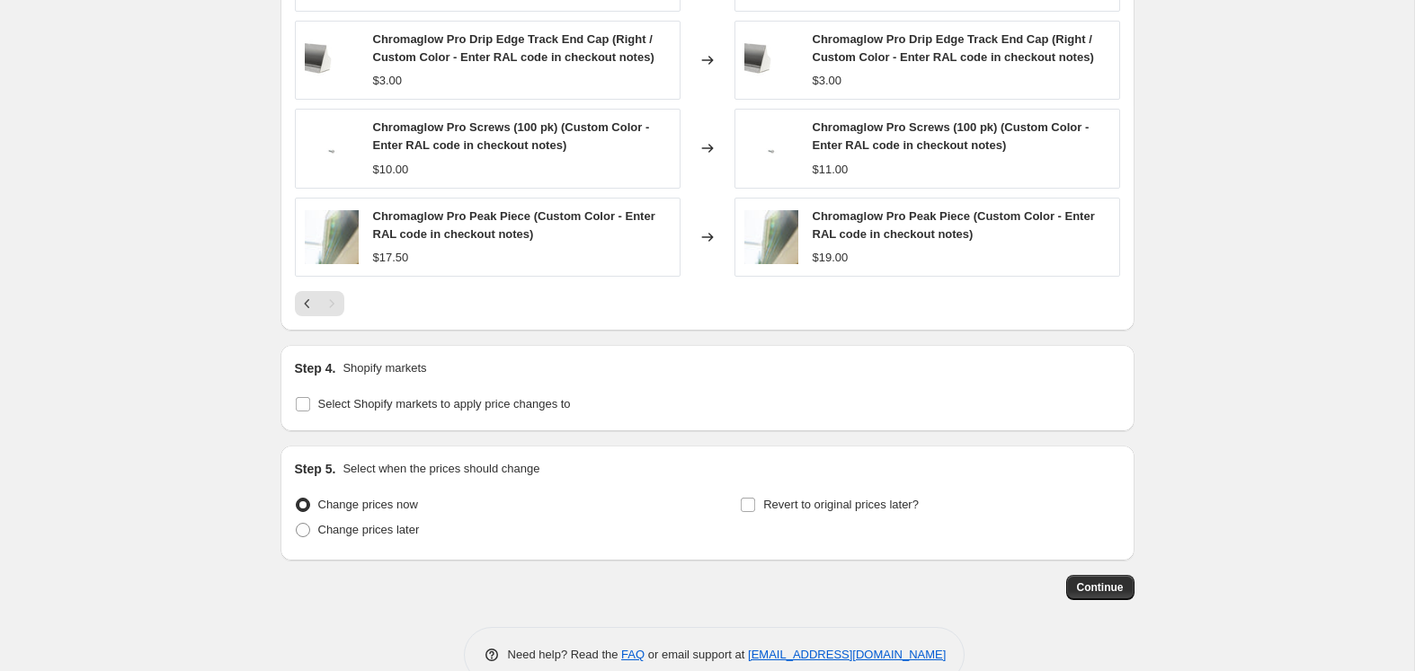
scroll to position [1424, 0]
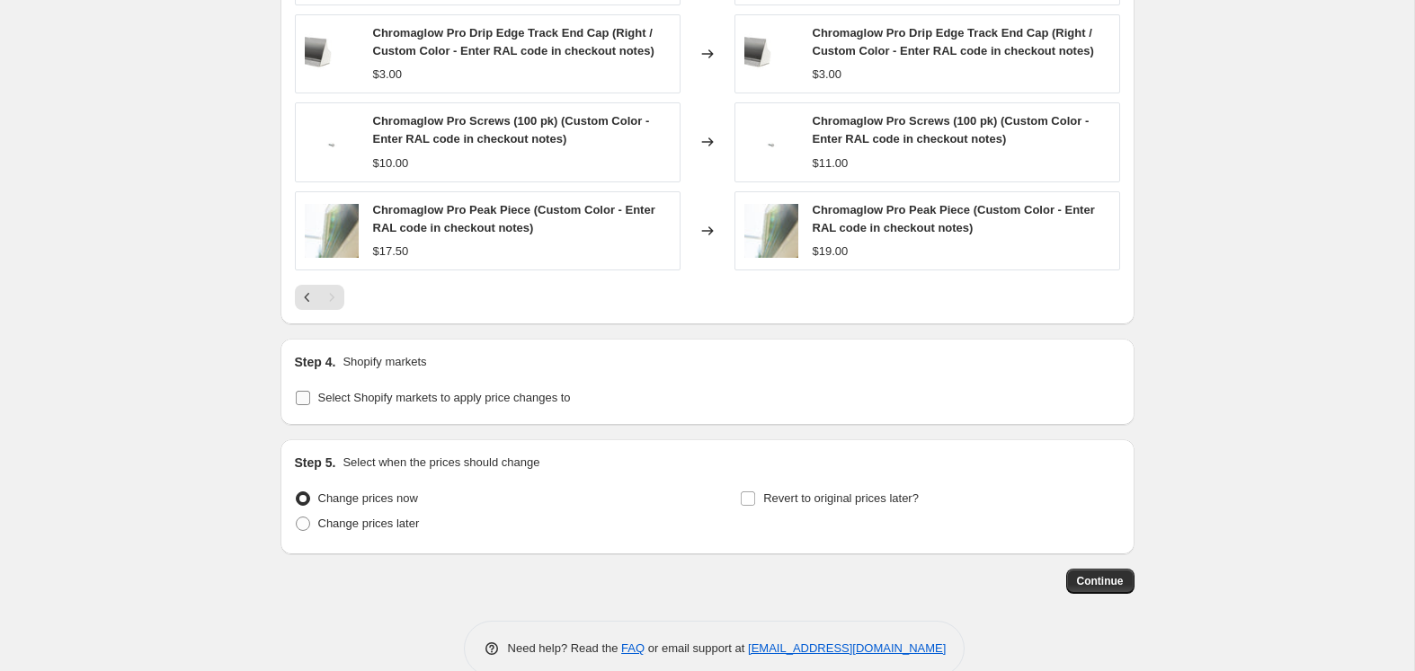
click at [304, 393] on input "Select Shopify markets to apply price changes to" at bounding box center [303, 398] width 14 height 14
checkbox input "true"
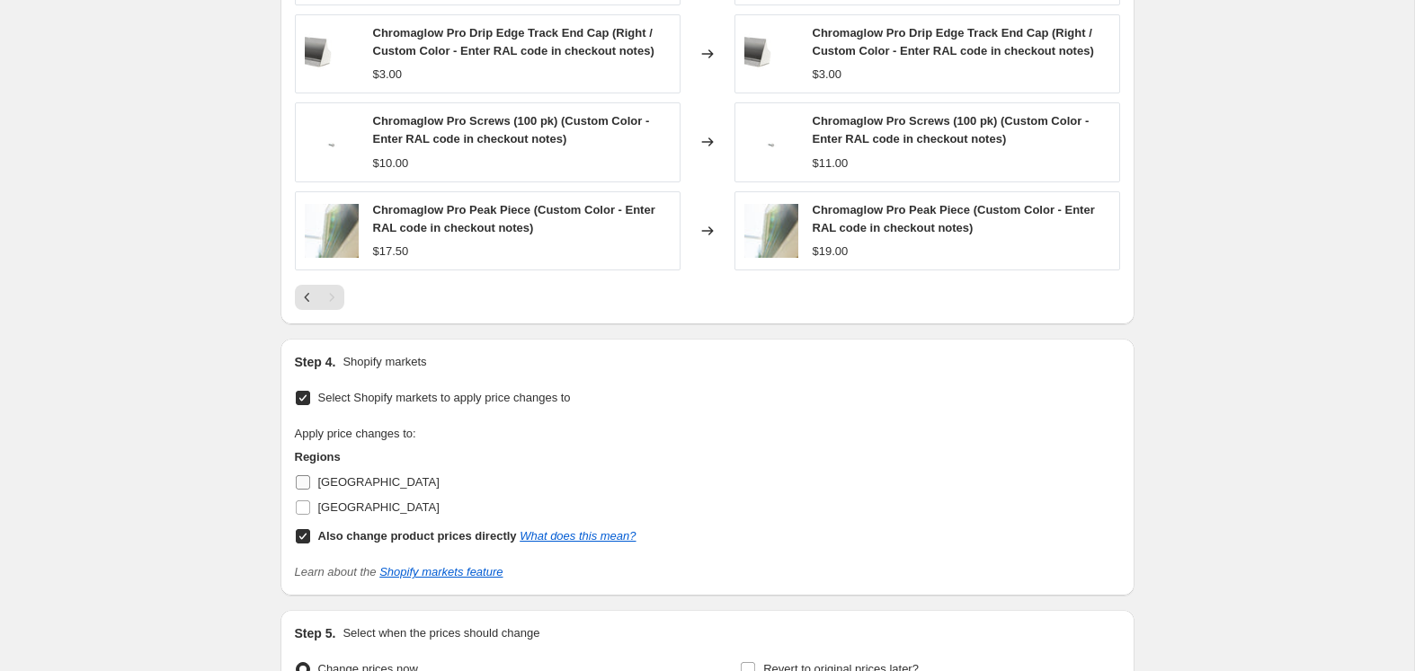
click at [303, 475] on input "[GEOGRAPHIC_DATA]" at bounding box center [303, 482] width 14 height 14
checkbox input "true"
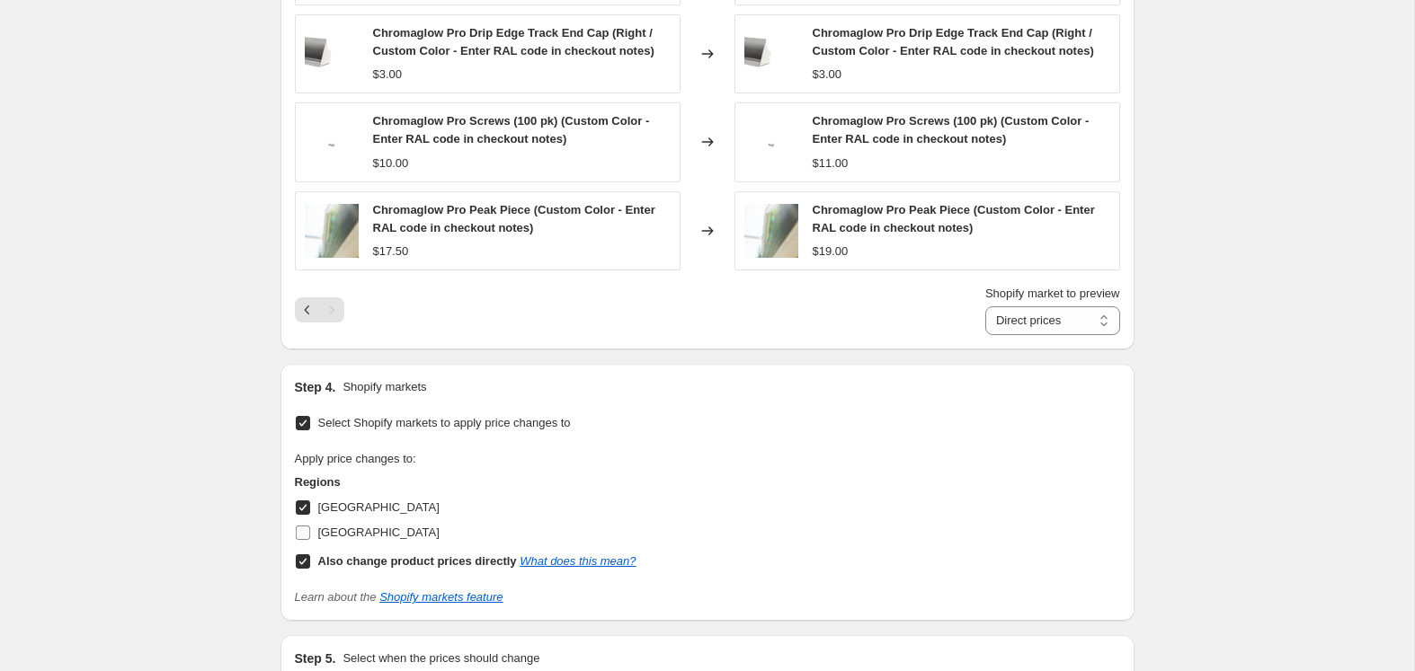
click at [301, 526] on input "[GEOGRAPHIC_DATA]" at bounding box center [303, 533] width 14 height 14
checkbox input "true"
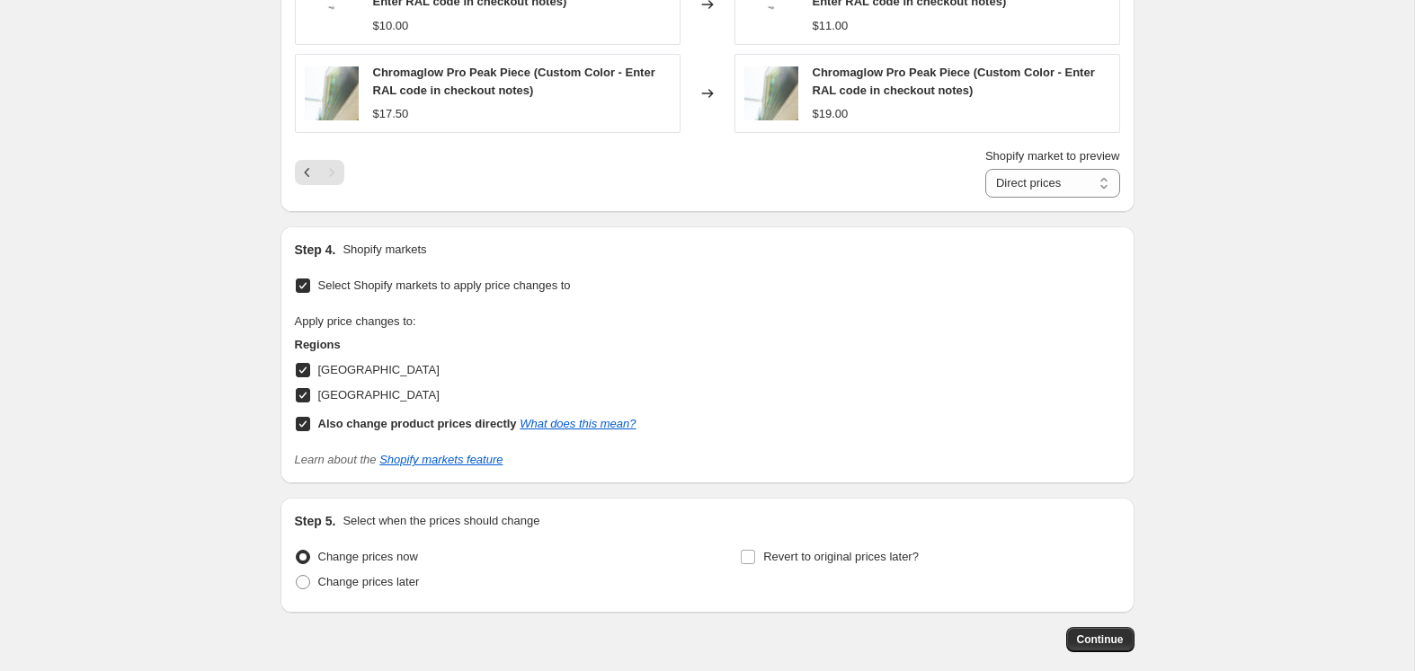
scroll to position [1646, 0]
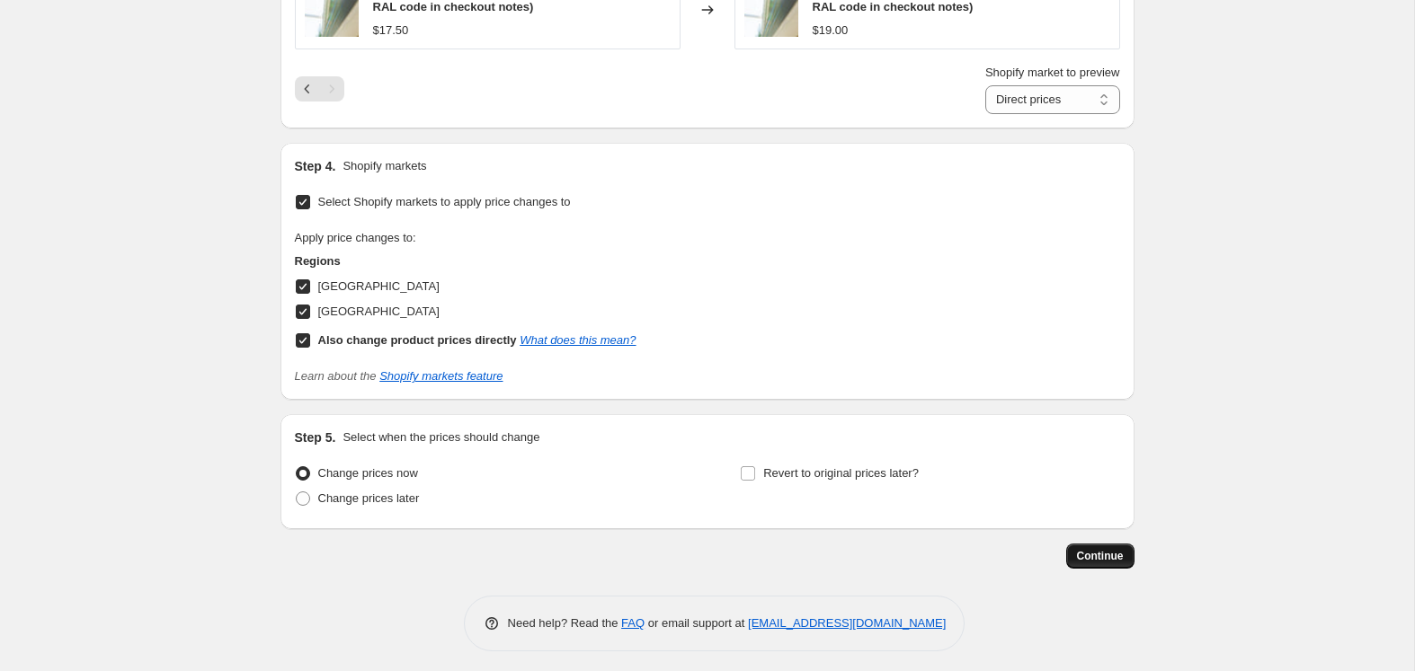
click at [1112, 549] on span "Continue" at bounding box center [1100, 556] width 47 height 14
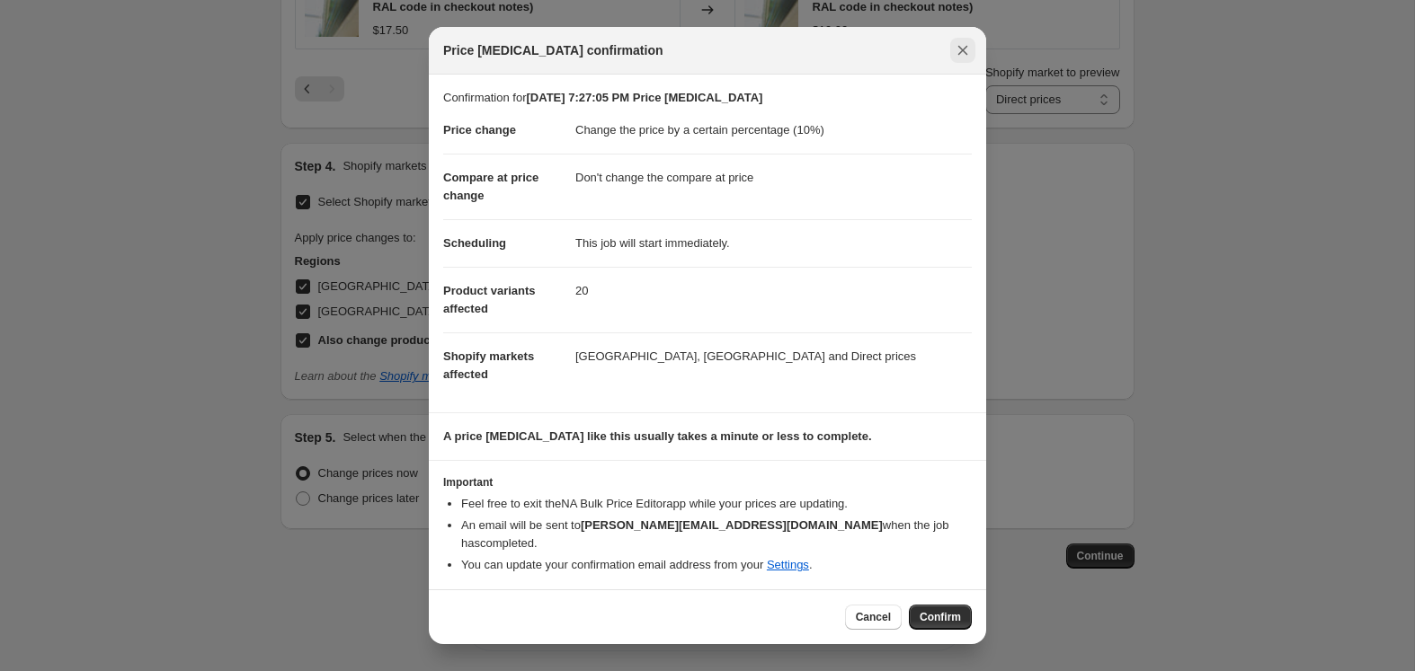
click at [961, 59] on icon "Close" at bounding box center [963, 50] width 18 height 18
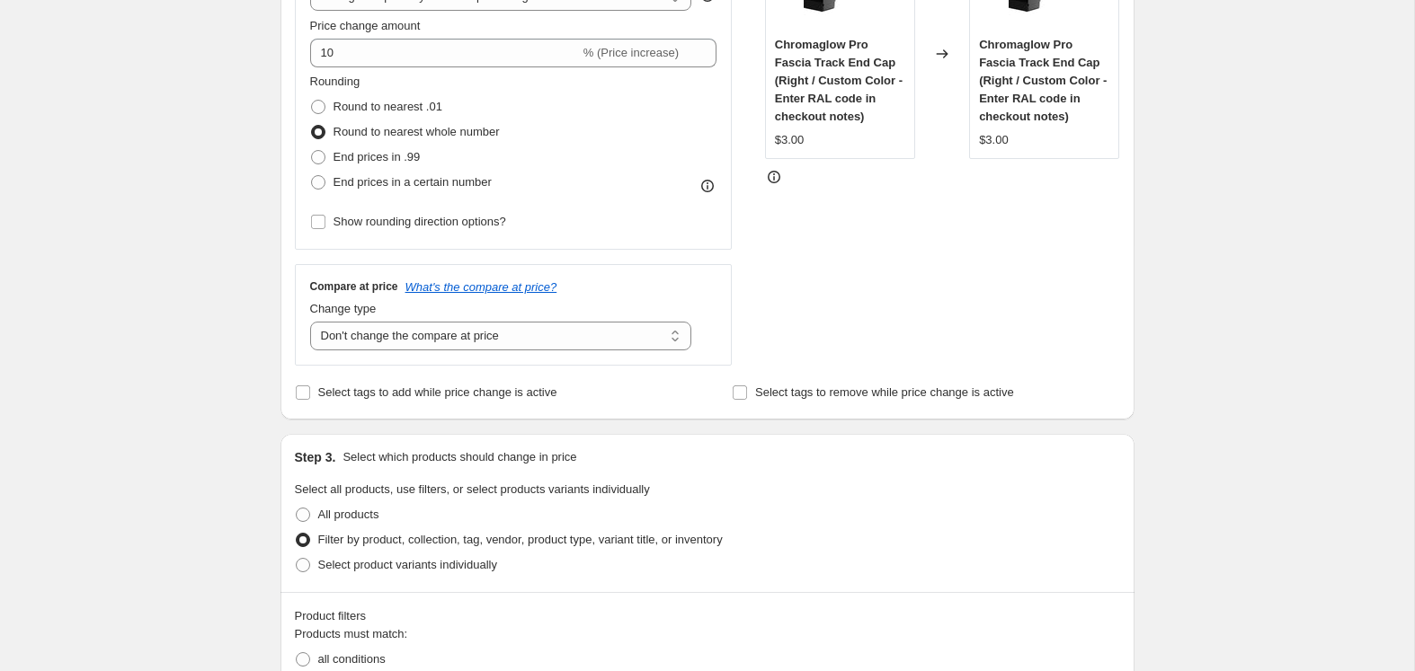
scroll to position [0, 0]
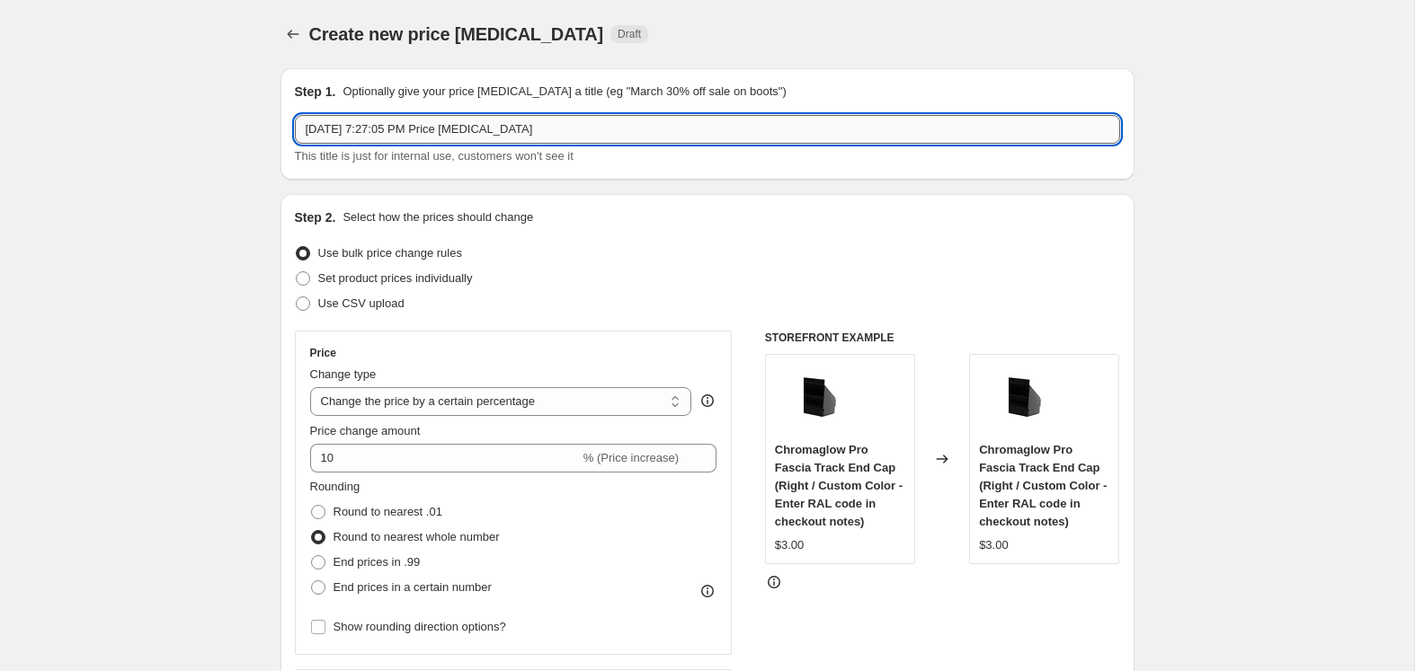
click at [569, 138] on input "[DATE] 7:27:05 PM Price [MEDICAL_DATA]" at bounding box center [707, 129] width 825 height 29
drag, startPoint x: 447, startPoint y: 133, endPoint x: 281, endPoint y: 133, distance: 165.4
click at [281, 133] on div "Step 1. Optionally give your price [MEDICAL_DATA] a title (eg "March 30% off sa…" at bounding box center [707, 123] width 854 height 111
click at [582, 123] on input "CG Pro Custom Color Price [MEDICAL_DATA]" at bounding box center [707, 129] width 825 height 29
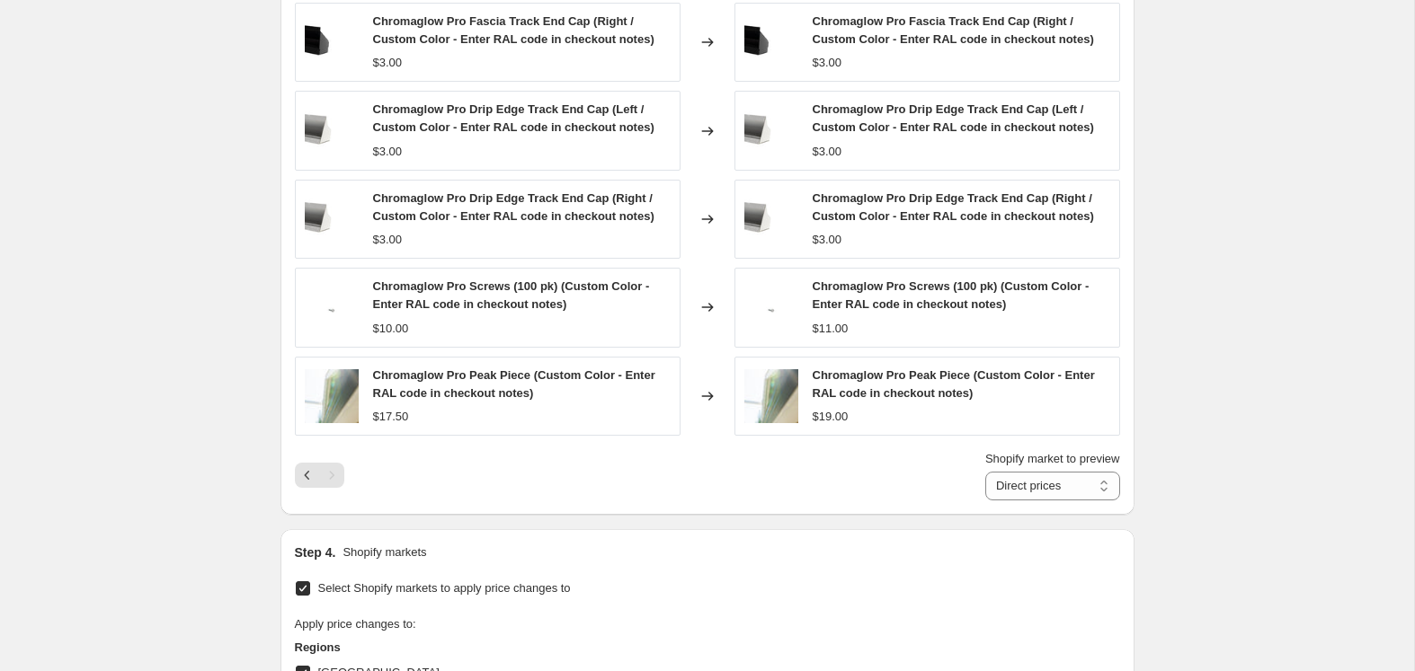
scroll to position [1645, 0]
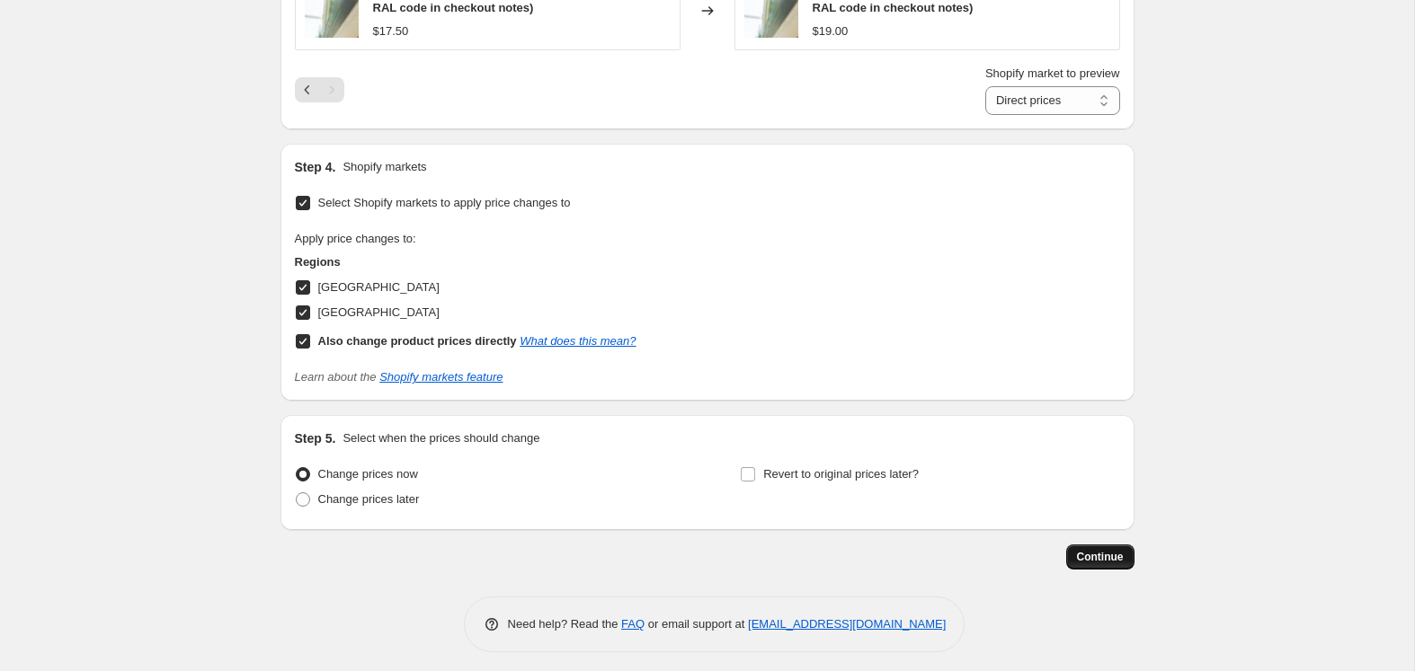
type input "CG Pro Custom Color Price [MEDICAL_DATA] +10%"
click at [1102, 554] on span "Continue" at bounding box center [1100, 557] width 47 height 14
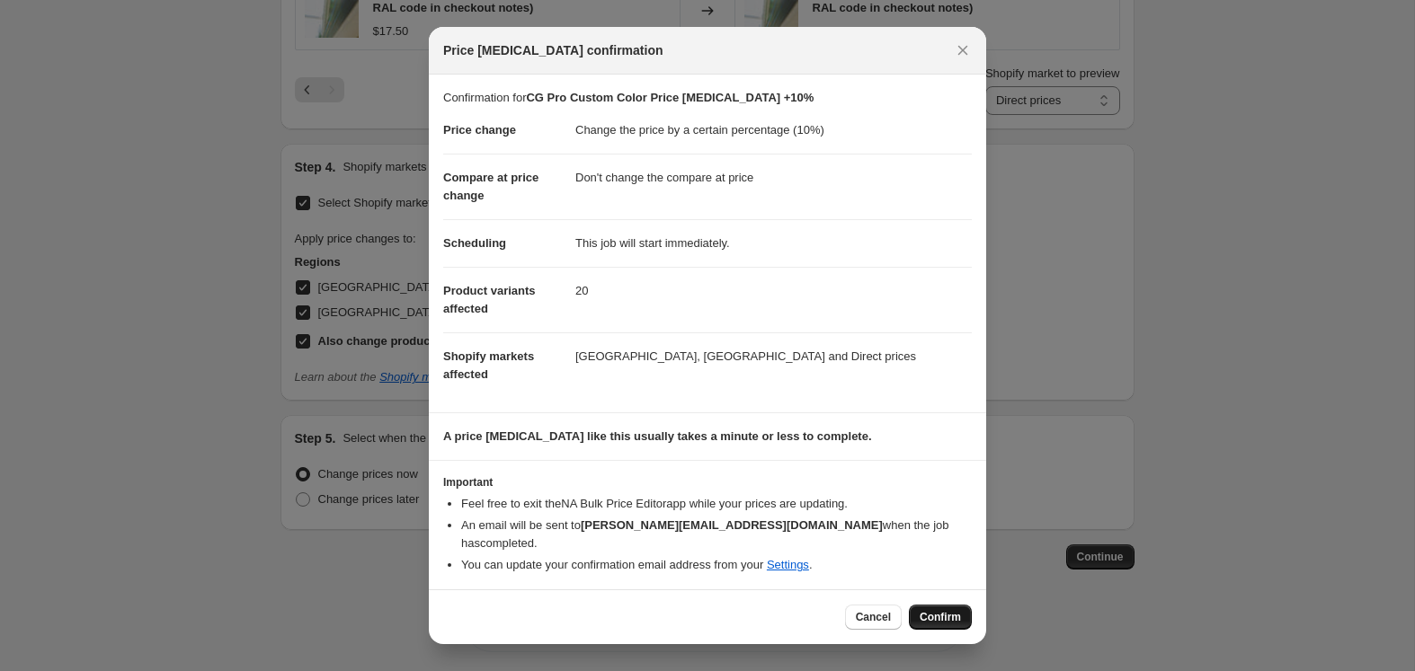
click at [947, 610] on span "Confirm" at bounding box center [939, 617] width 41 height 14
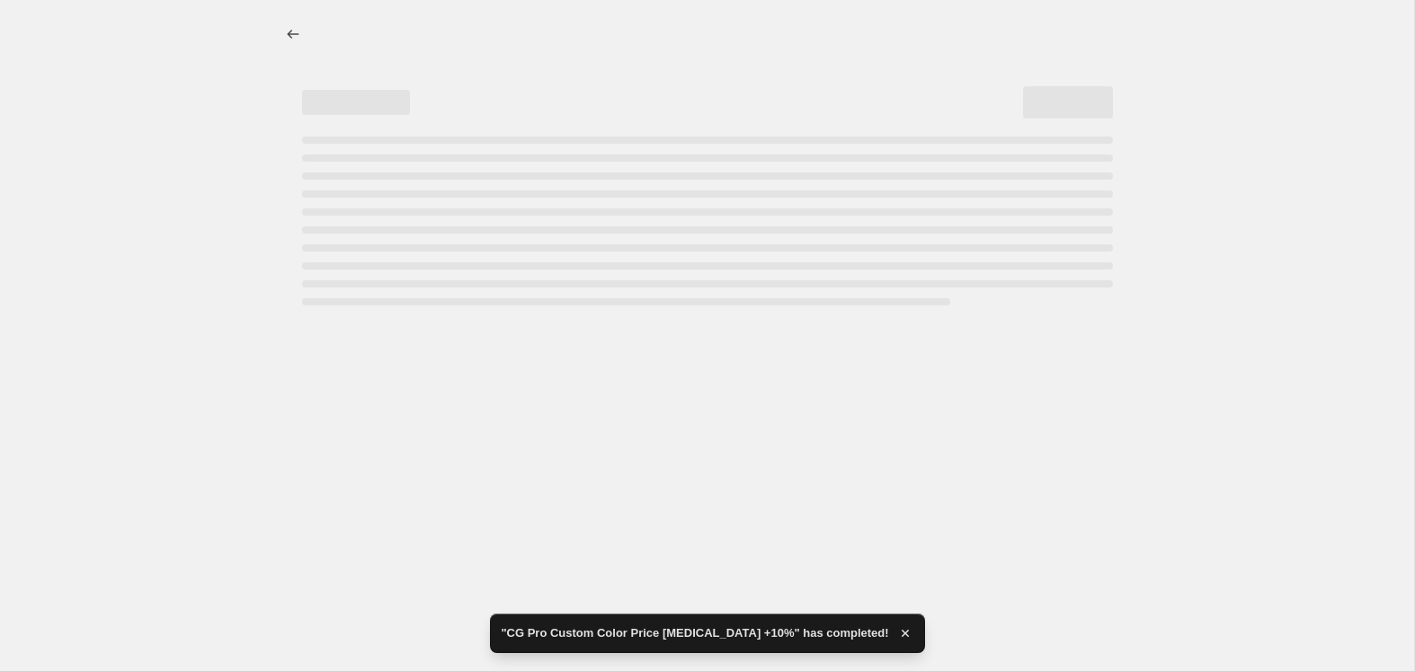
select select "percentage"
select select "no_change"
select select "title"
select select "contains"
